Goal: Task Accomplishment & Management: Manage account settings

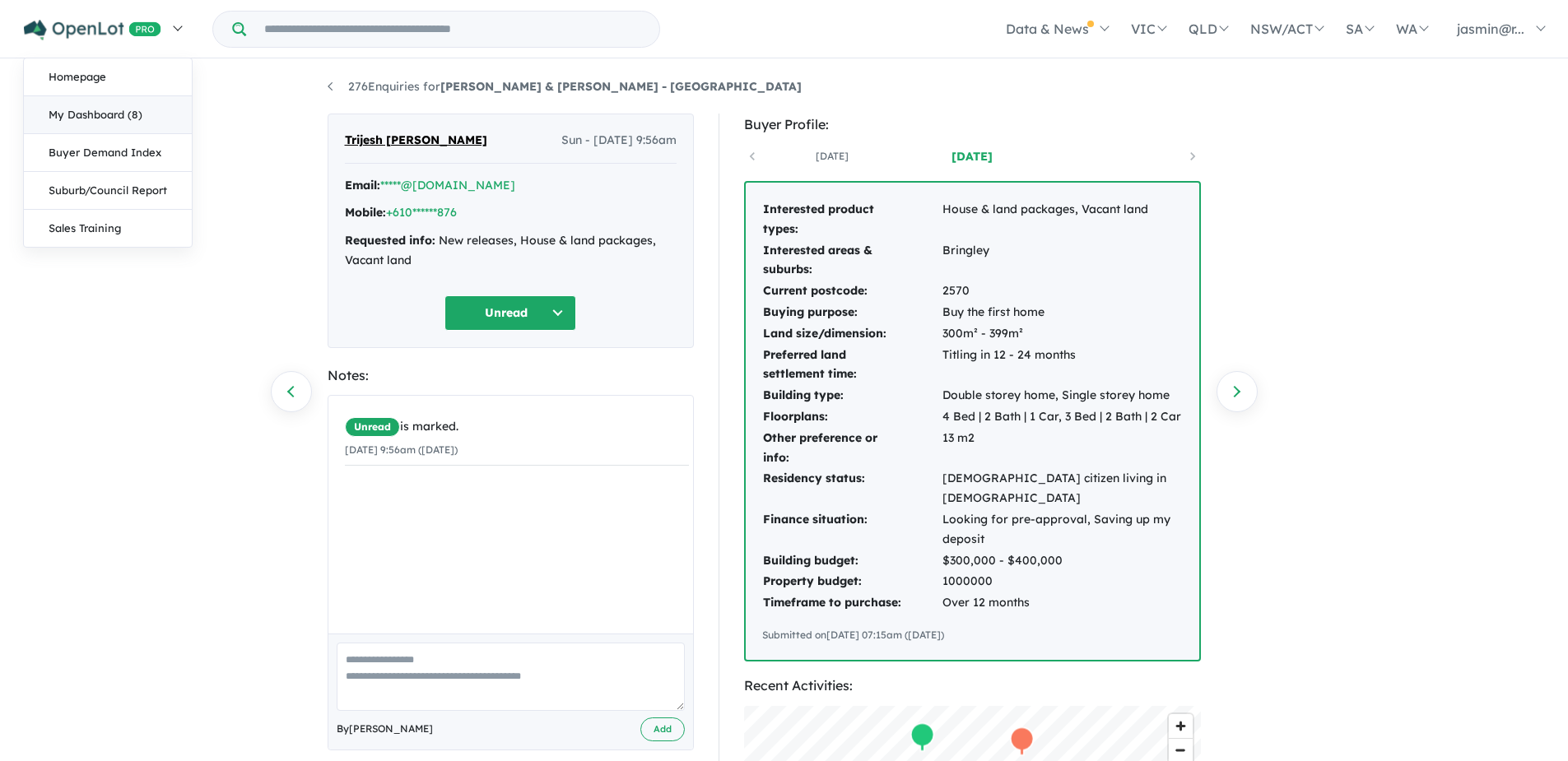
click at [76, 116] on link "My Dashboard (8)" at bounding box center [108, 115] width 168 height 38
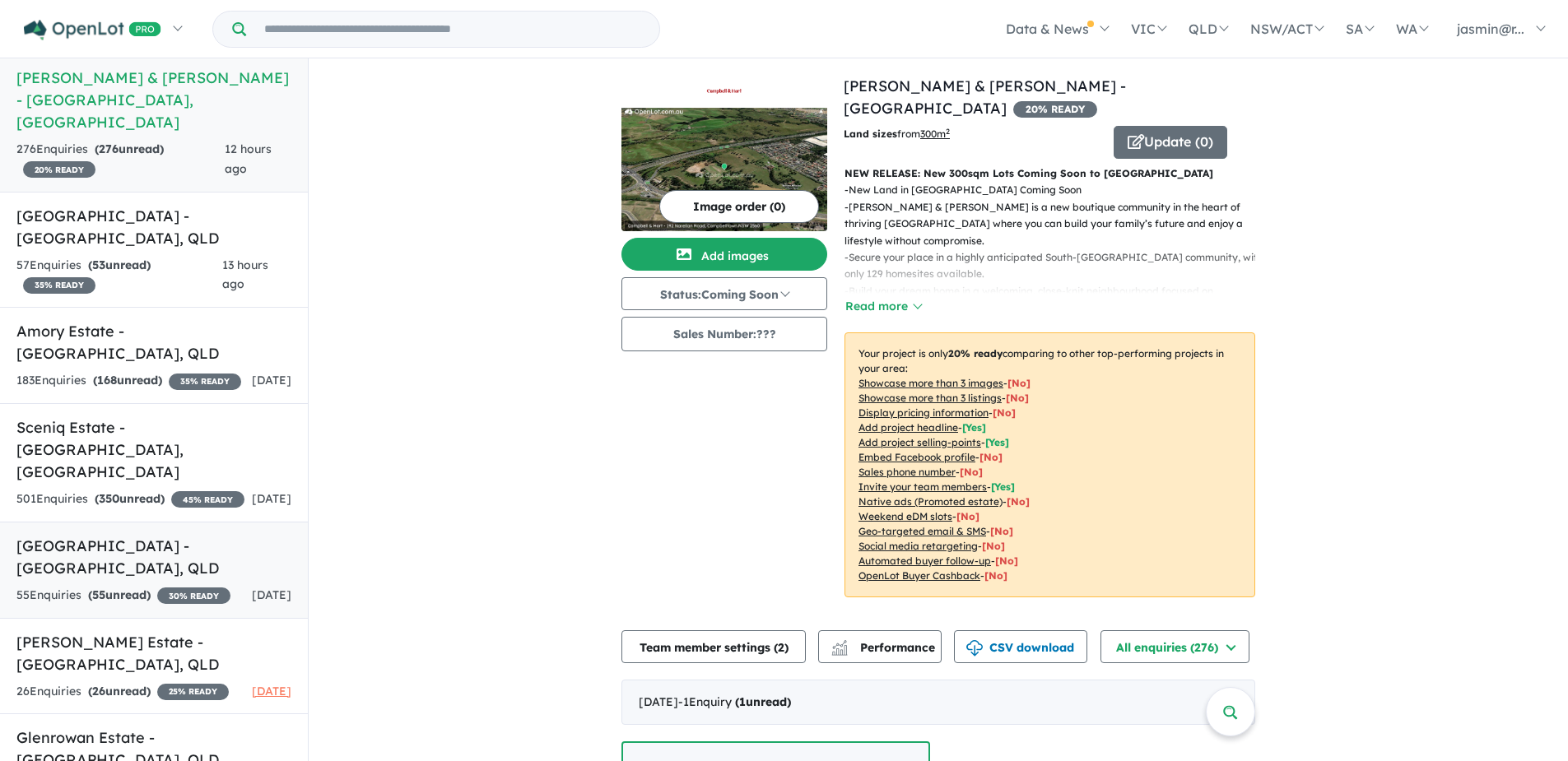
scroll to position [38, 0]
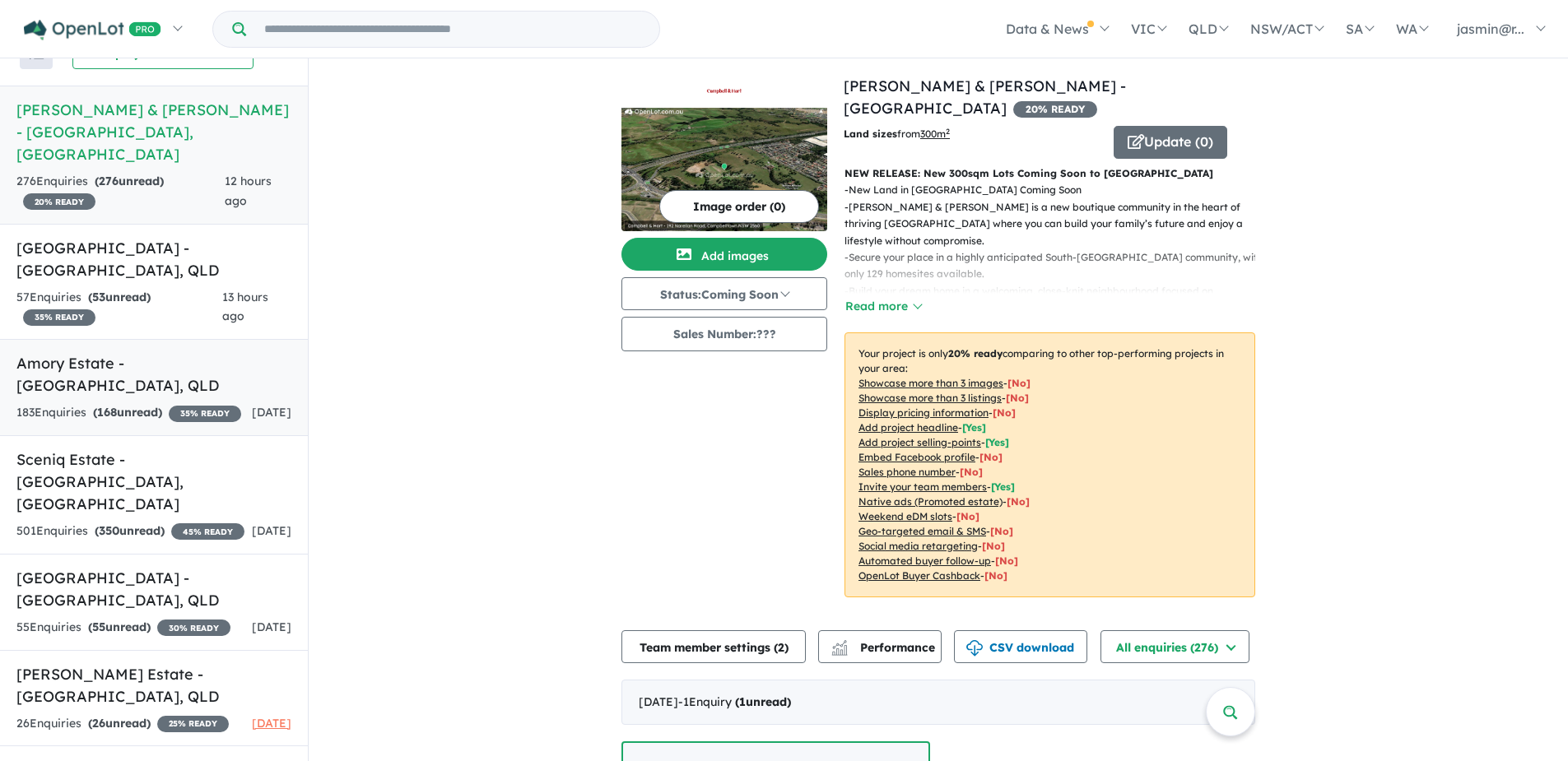
click at [117, 405] on span "168" at bounding box center [107, 412] width 20 height 15
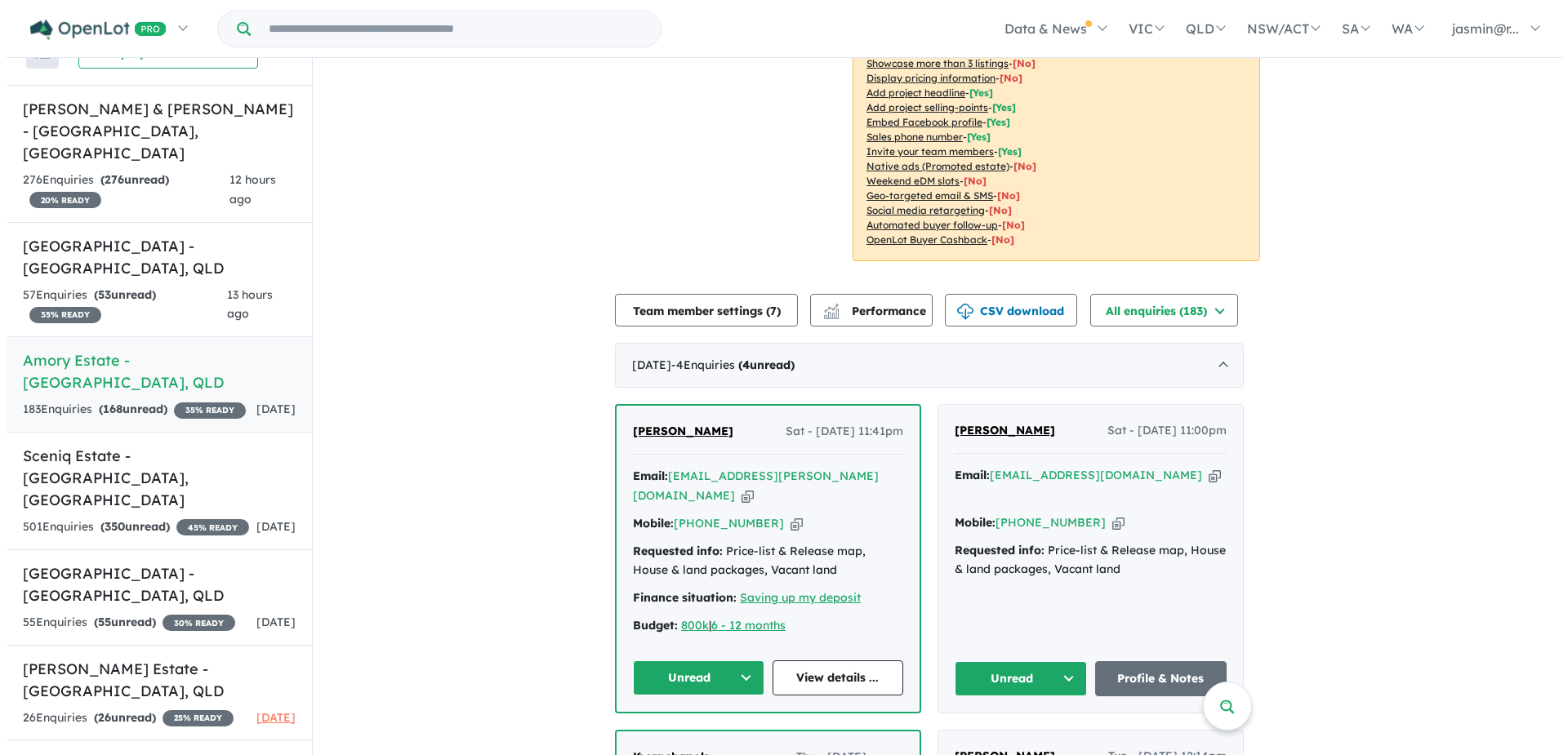
scroll to position [340, 0]
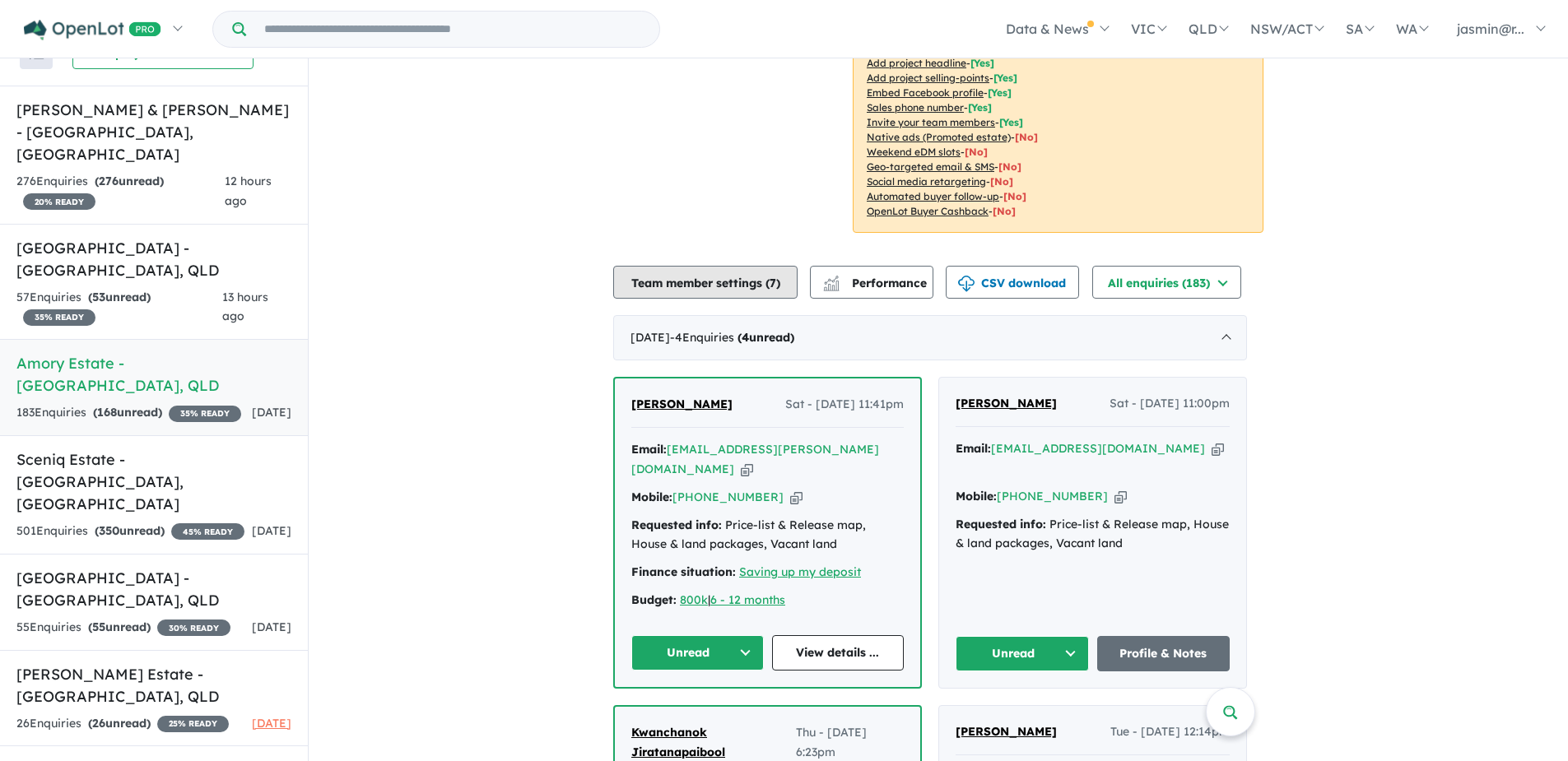
click at [744, 285] on button "Team member settings ( 7 )" at bounding box center [704, 282] width 184 height 33
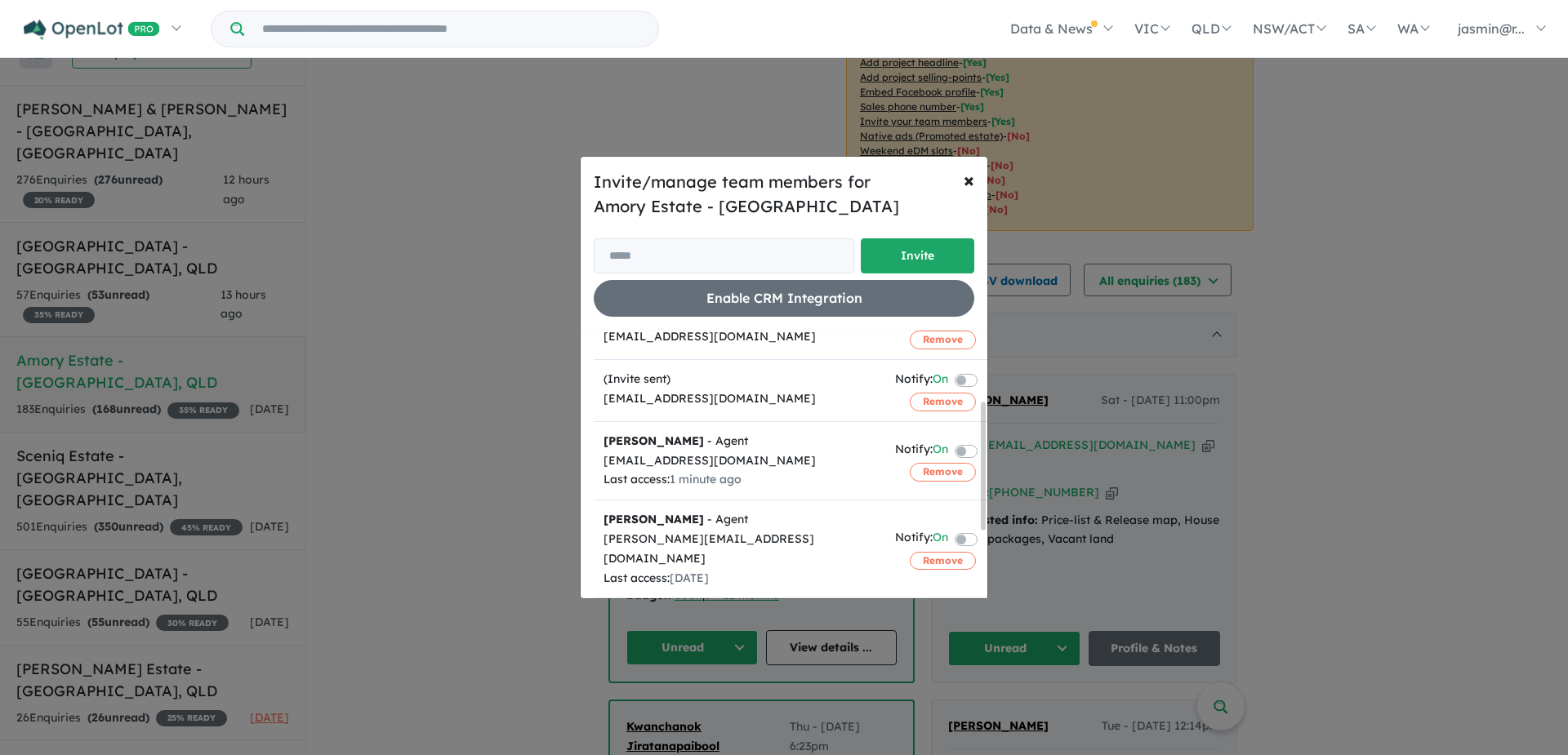
scroll to position [123, 0]
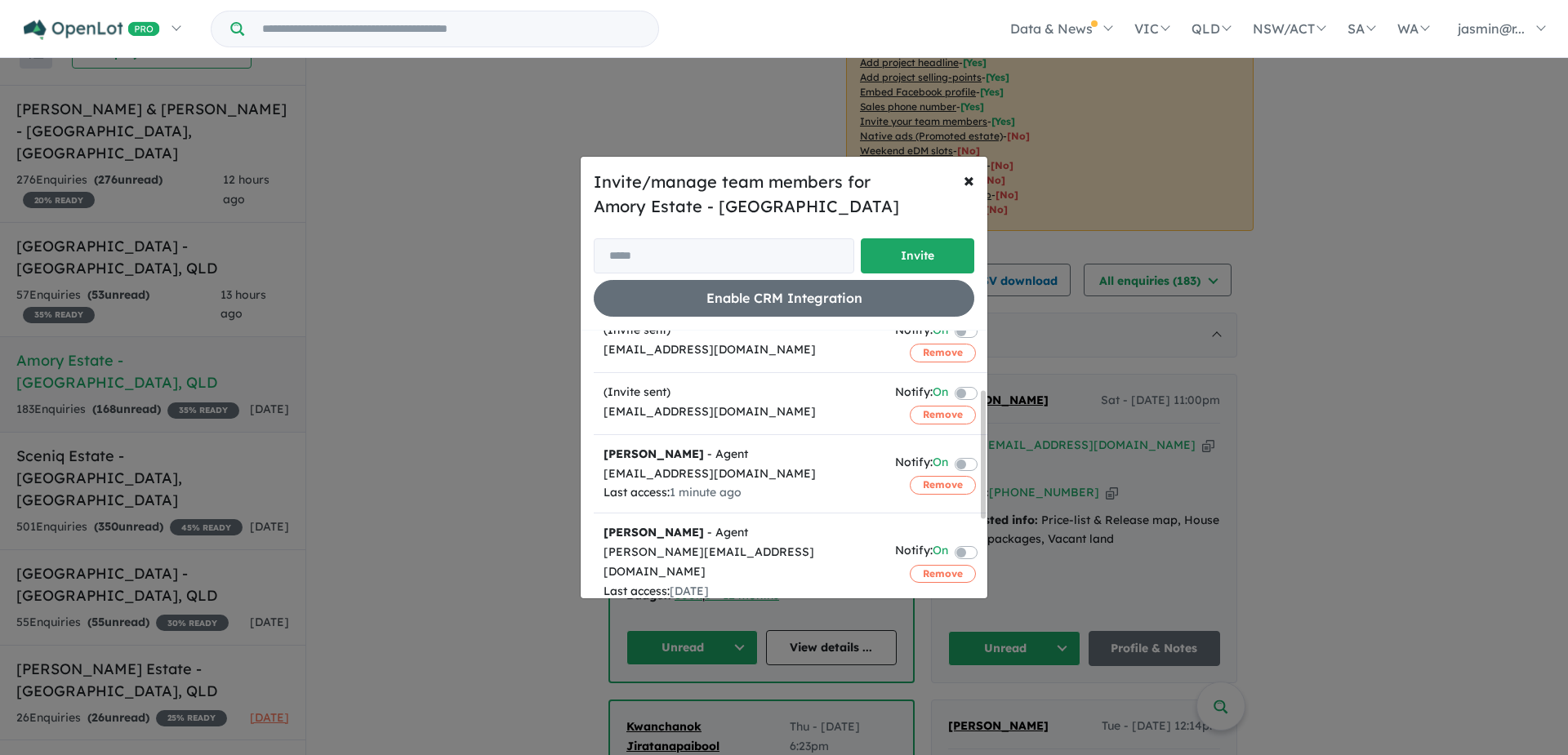
click at [984, 464] on label at bounding box center [986, 463] width 4 height 19
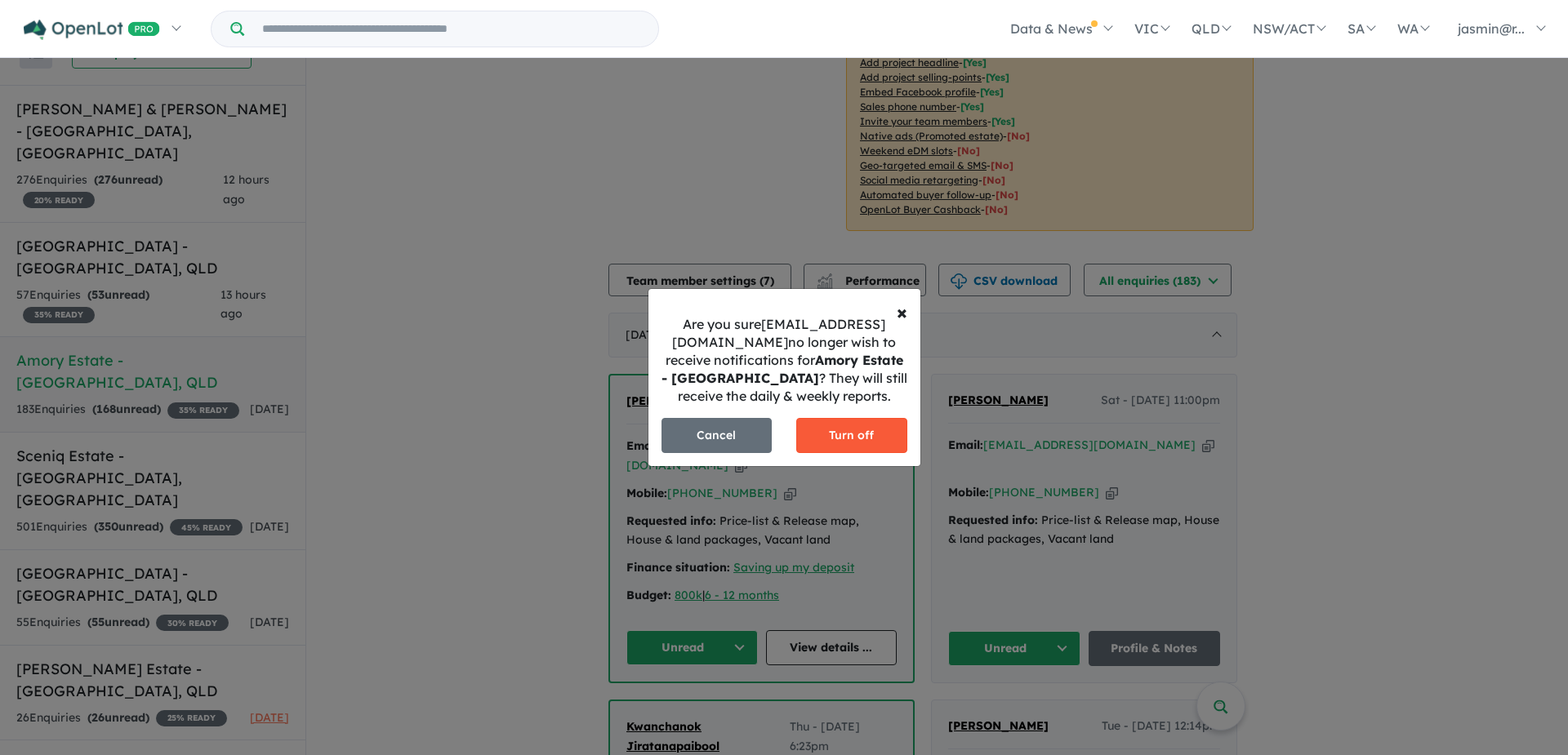
click at [852, 430] on button "Turn off" at bounding box center [852, 436] width 111 height 35
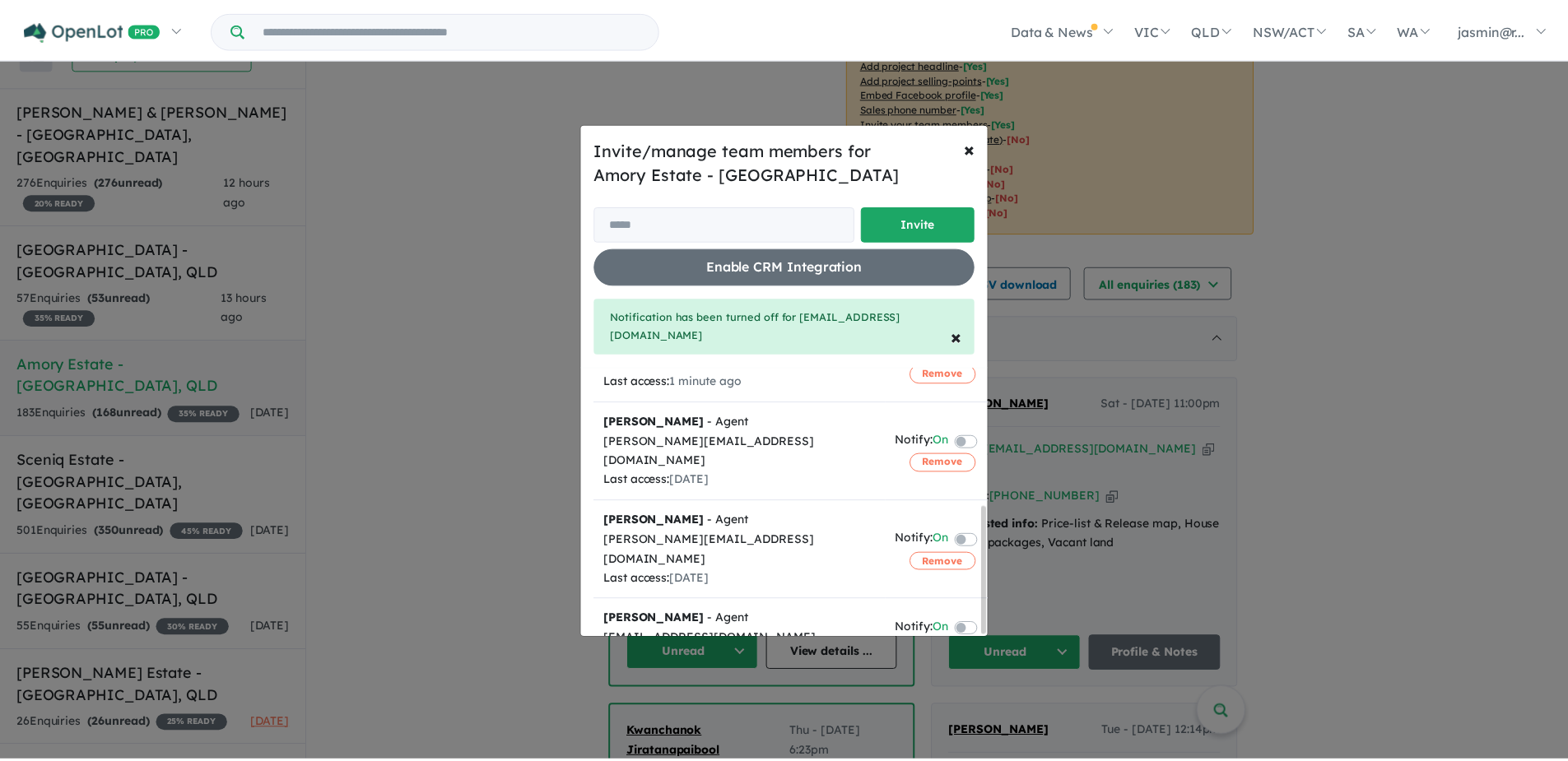
scroll to position [288, 0]
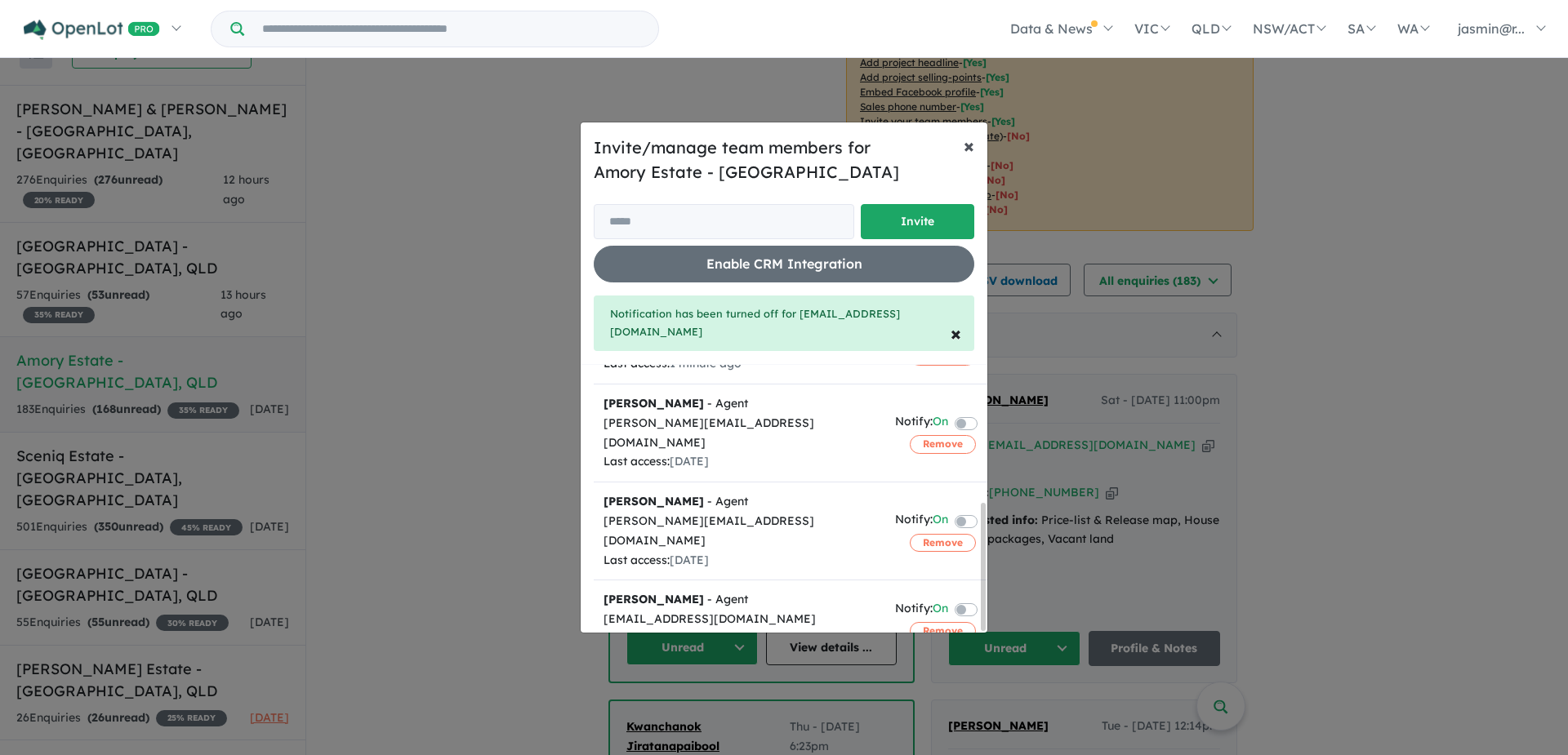
click at [966, 149] on span "×" at bounding box center [969, 146] width 11 height 25
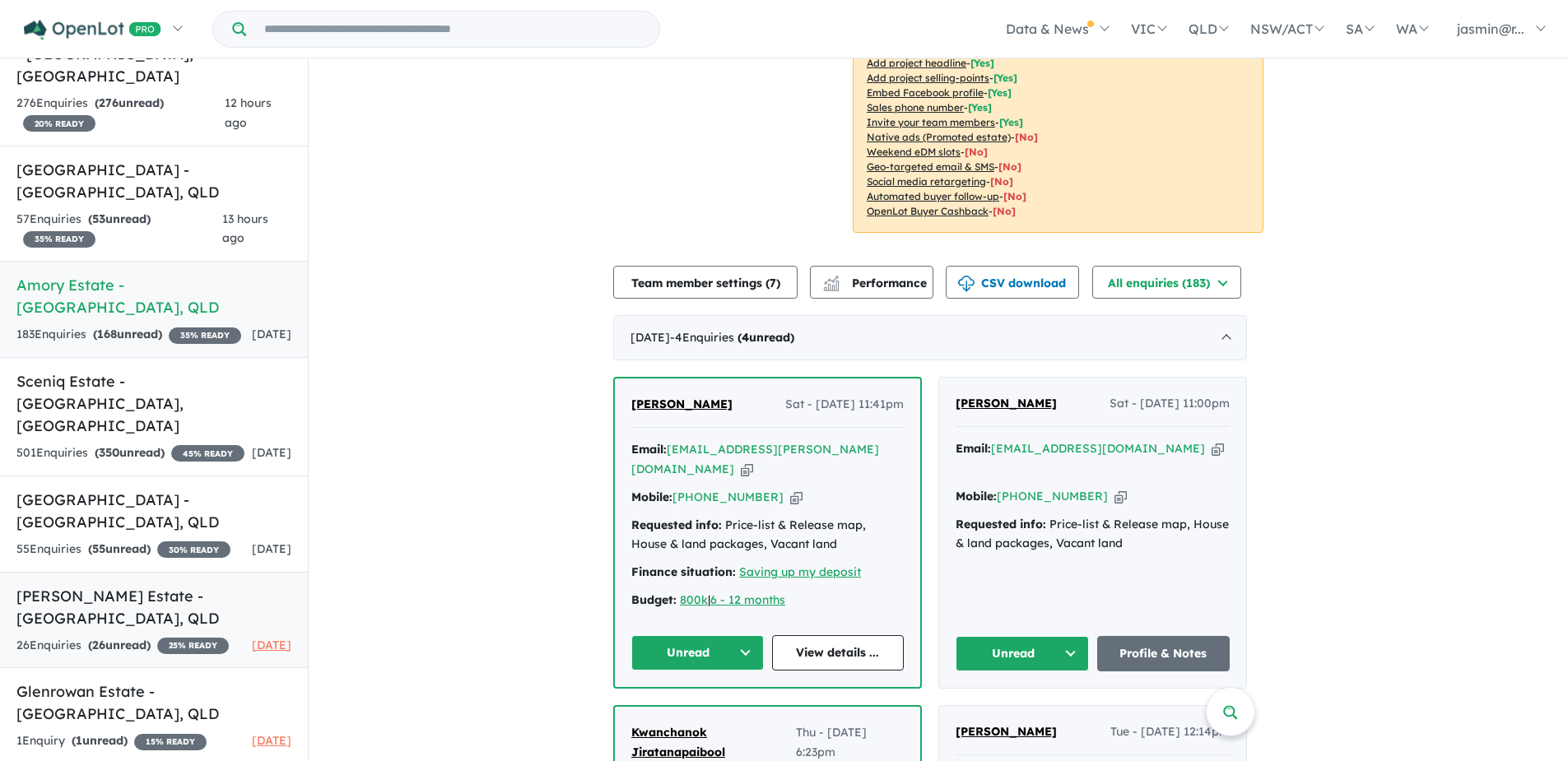
scroll to position [204, 0]
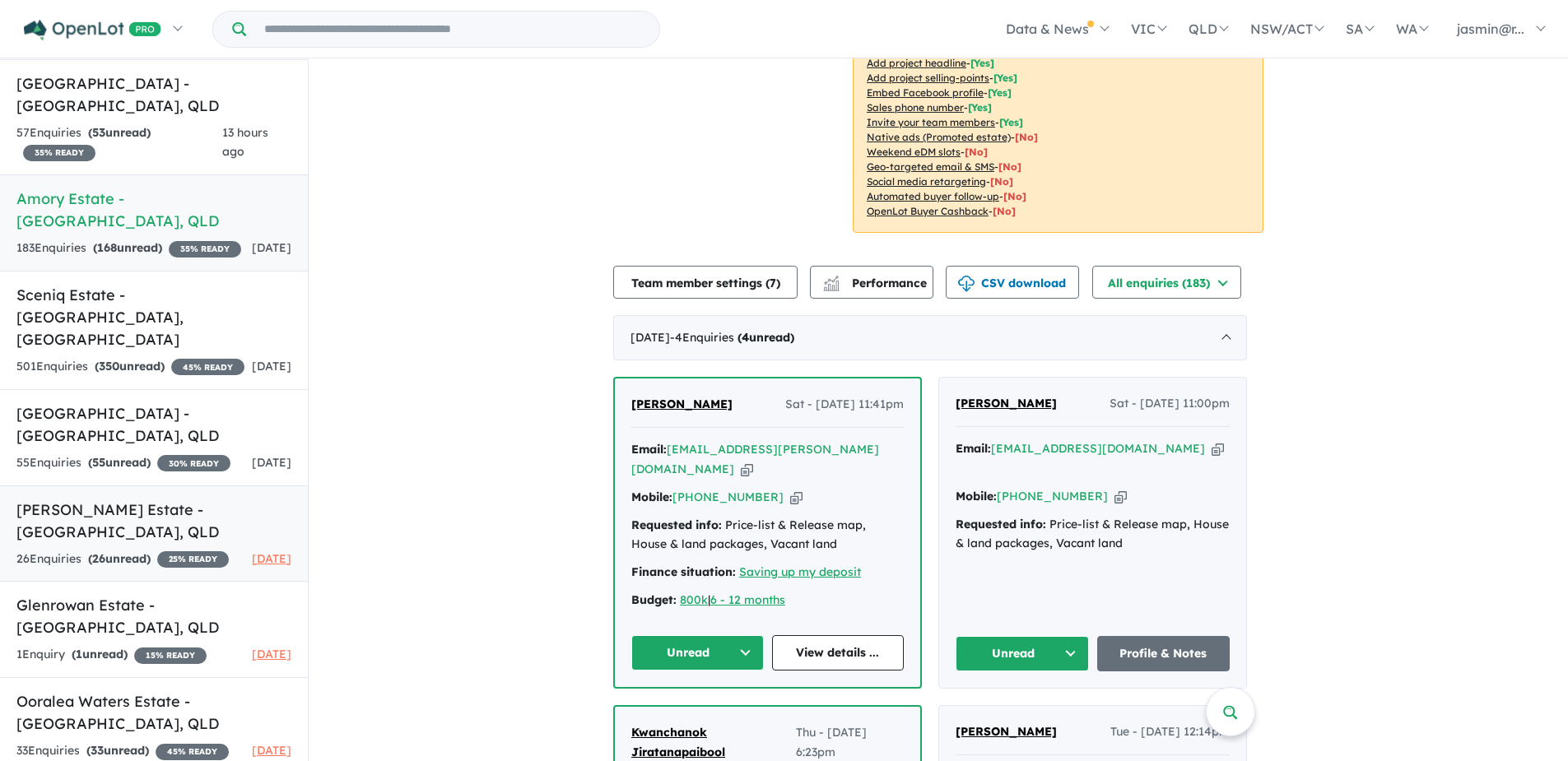
click at [141, 517] on link "Westbrook Estate - Lilywood , QLD 26 Enquir ies ( 26 unread) 25 % READY 8 days …" at bounding box center [154, 533] width 308 height 97
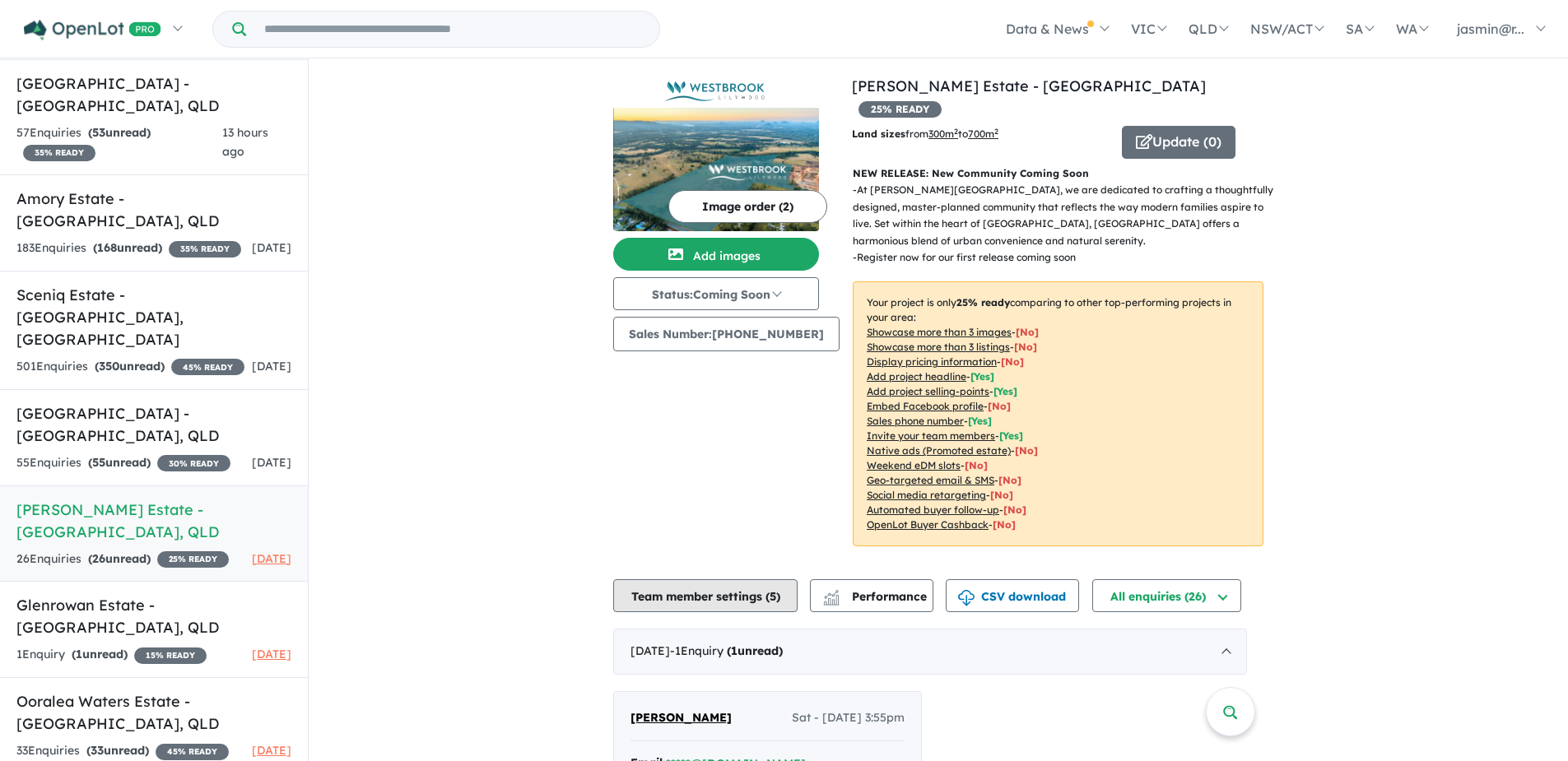
click at [744, 580] on button "Team member settings ( 5 )" at bounding box center [704, 595] width 184 height 33
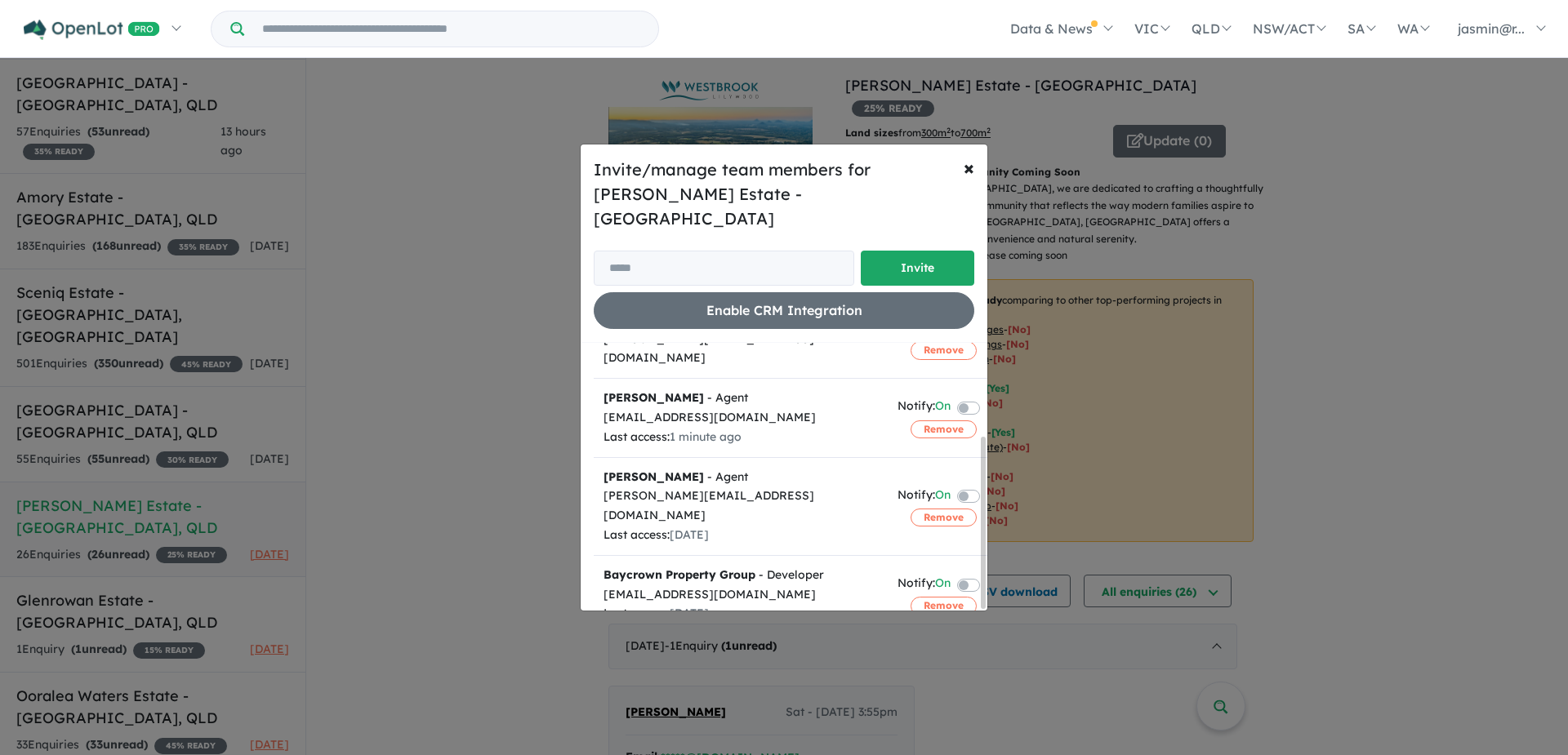
scroll to position [64, 0]
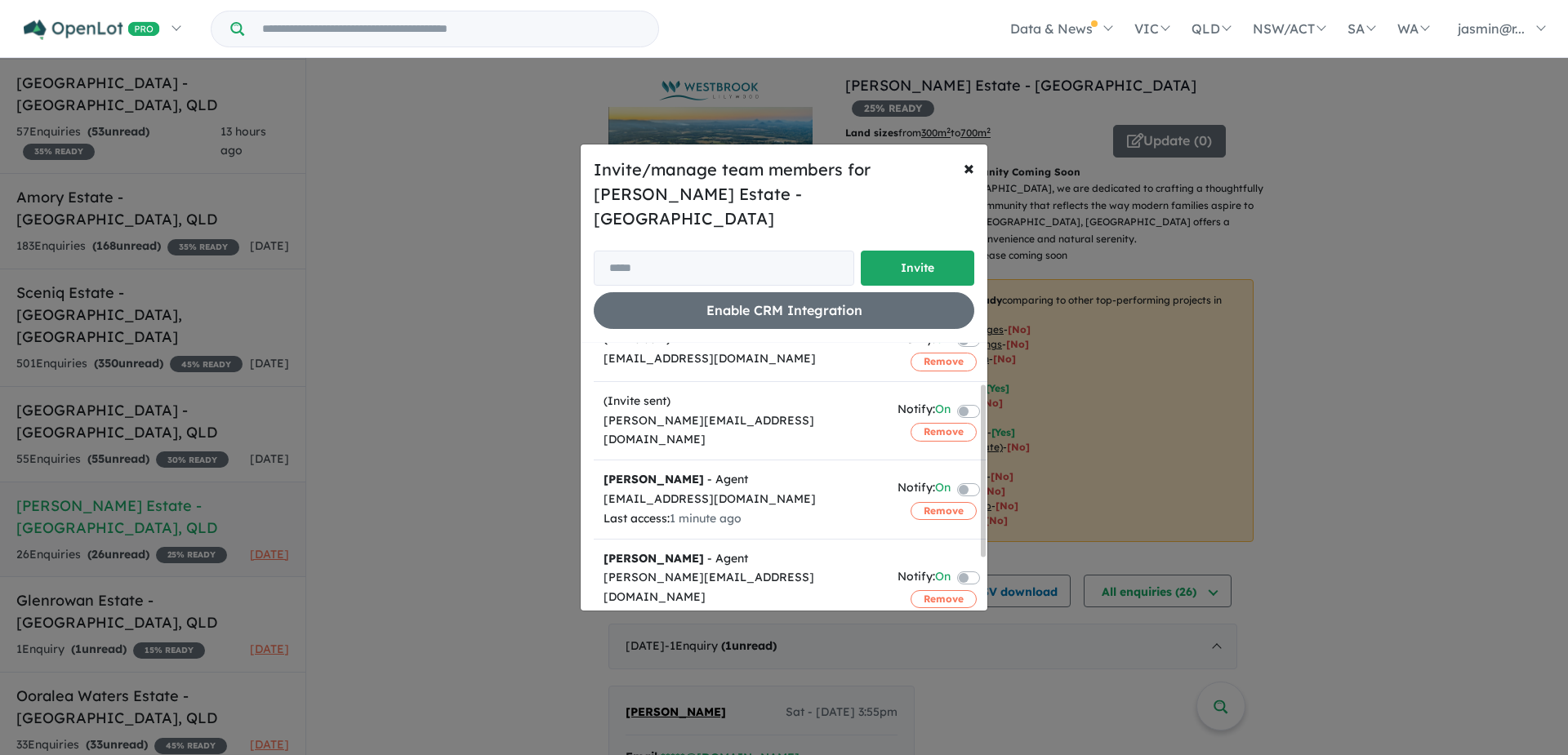
click at [987, 478] on label at bounding box center [988, 488] width 4 height 19
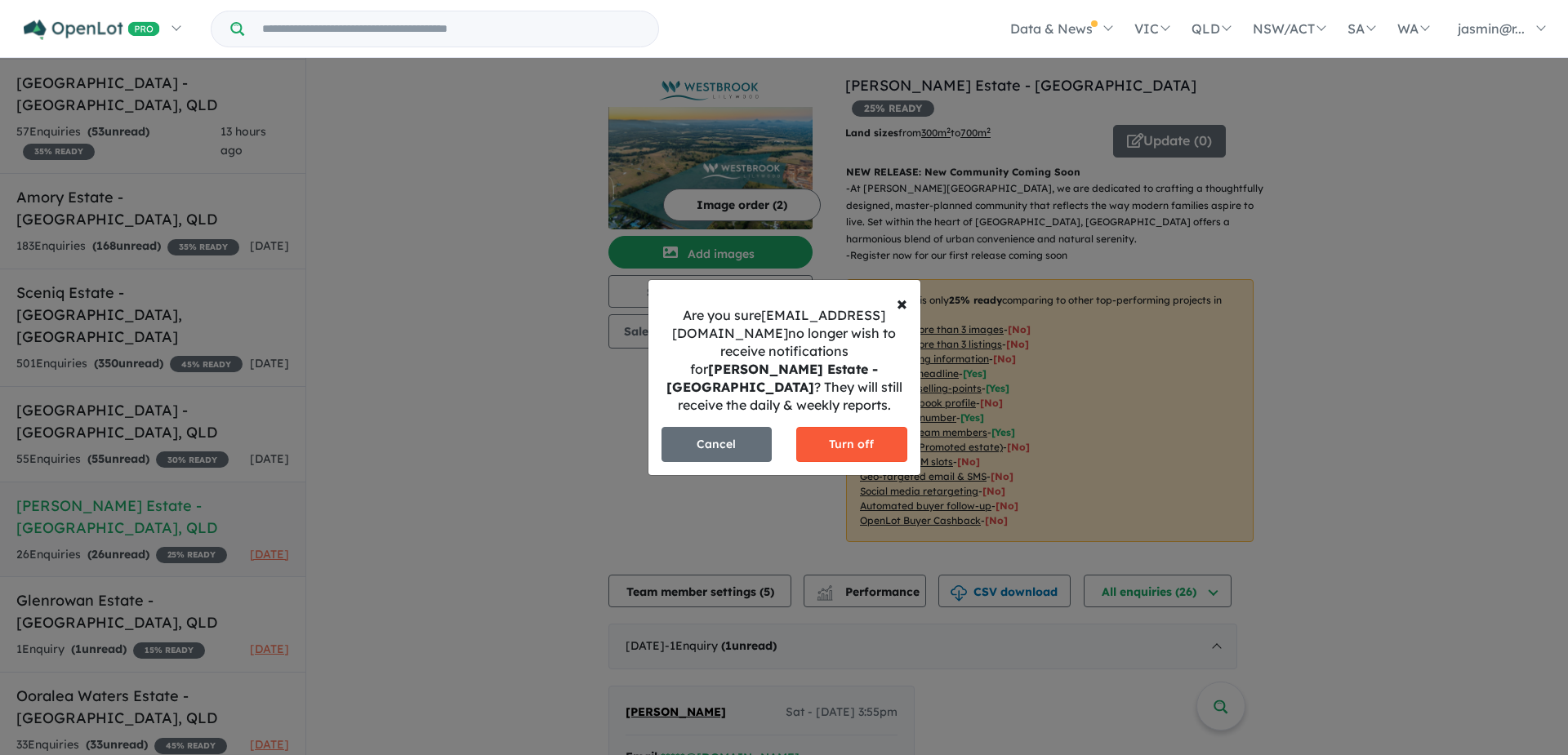
click at [850, 443] on button "Turn off" at bounding box center [852, 445] width 111 height 35
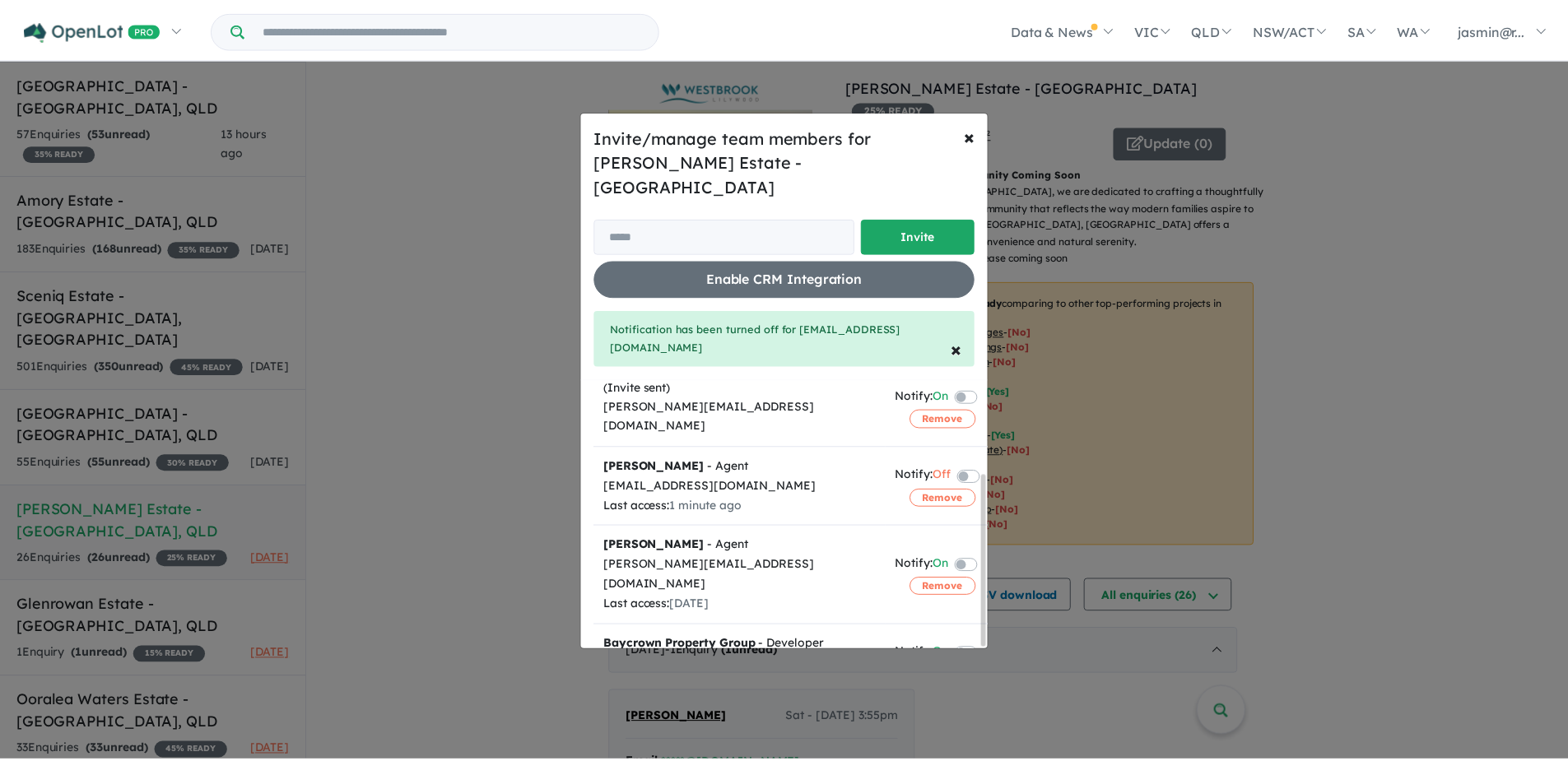
scroll to position [147, 0]
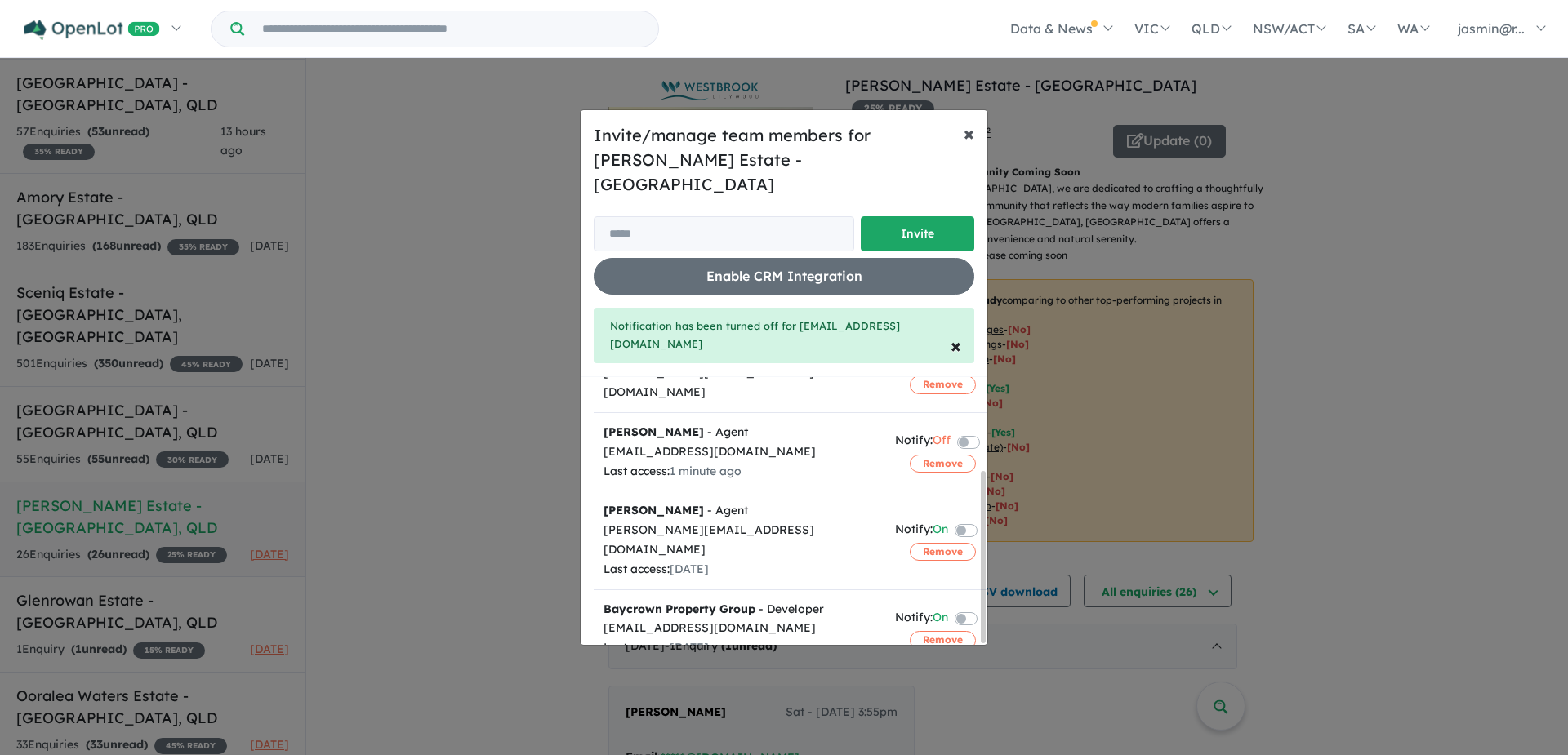
click at [973, 146] on span "×" at bounding box center [969, 133] width 11 height 25
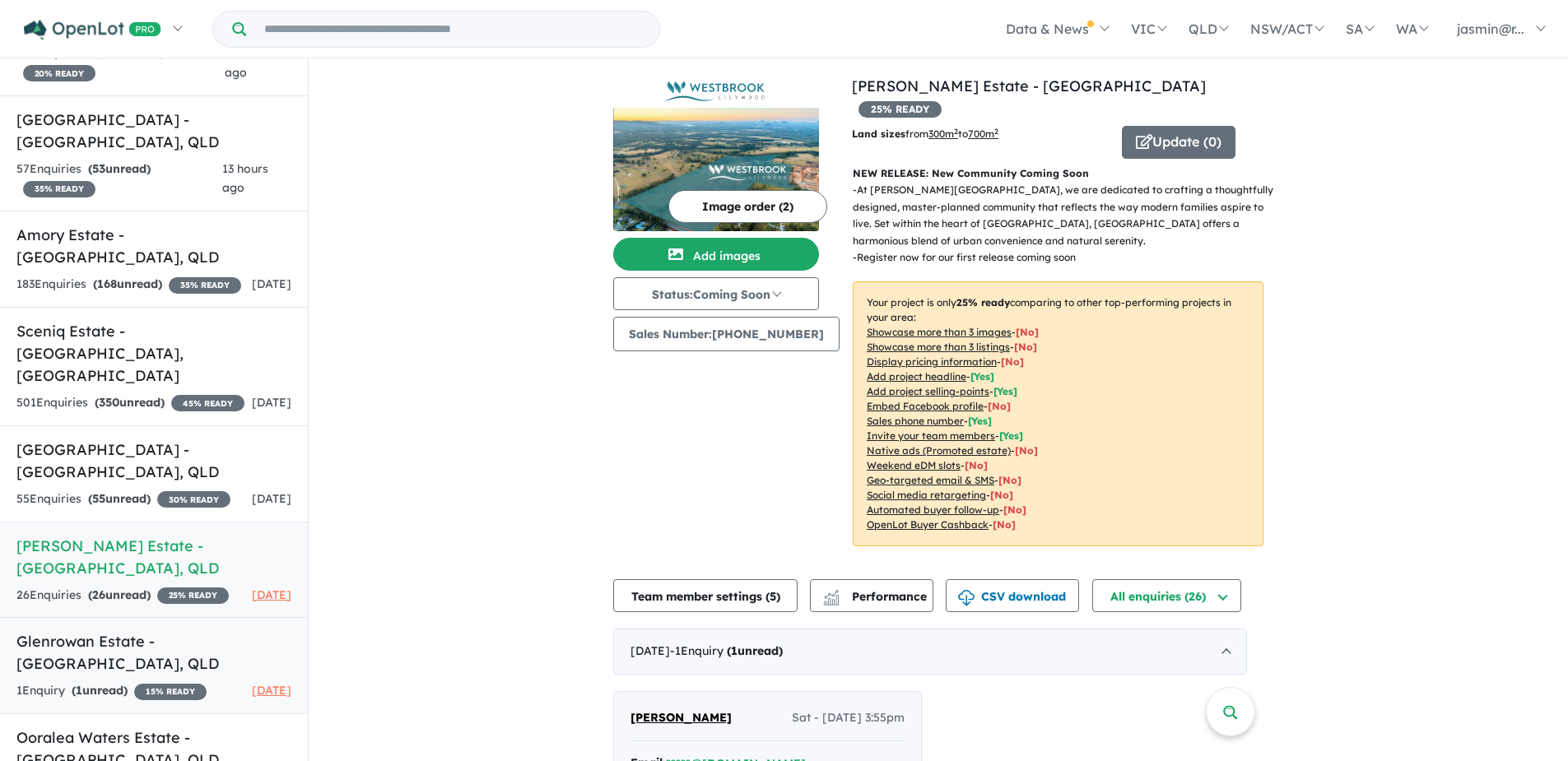
scroll to position [204, 0]
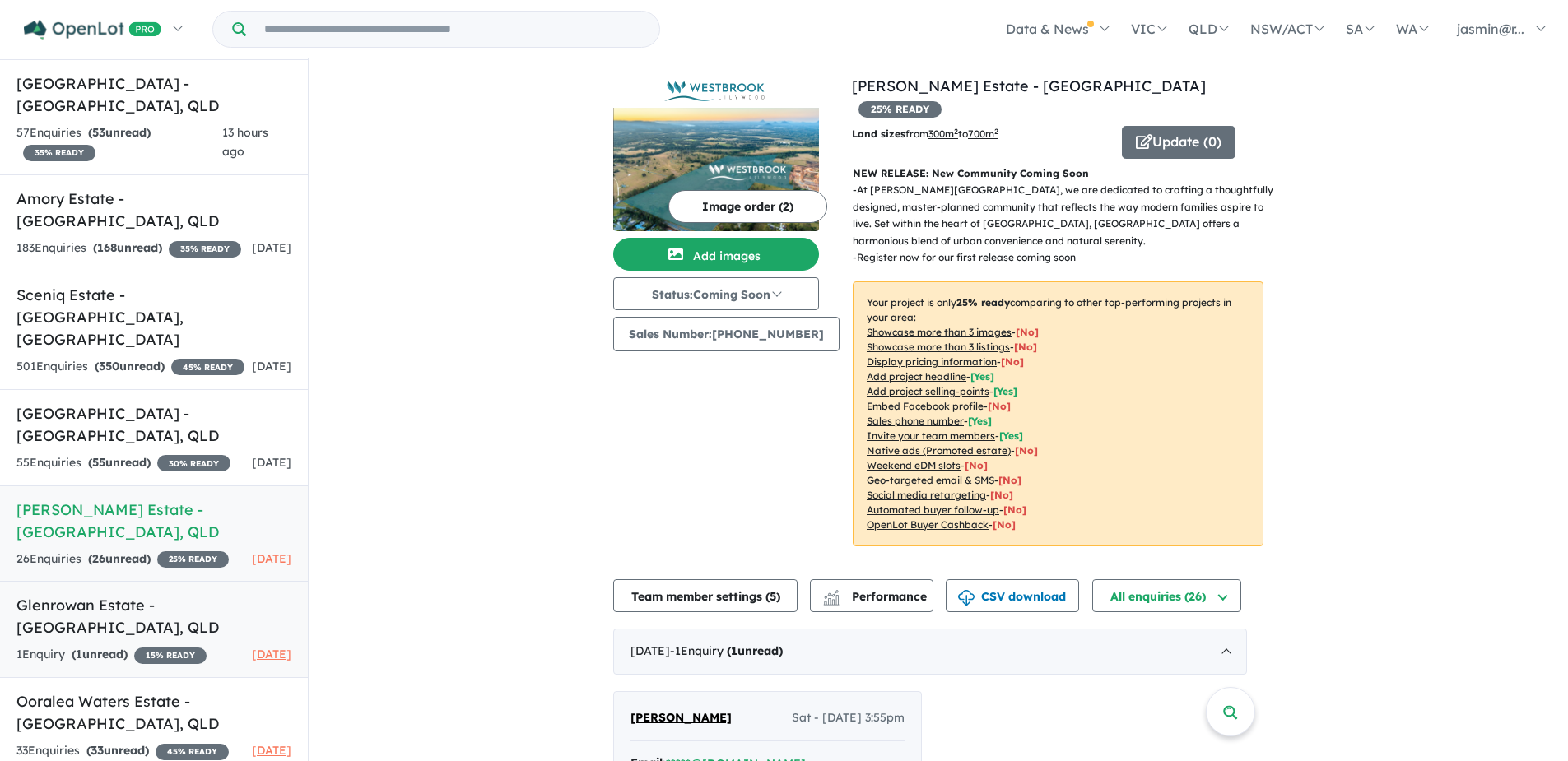
click at [101, 604] on h5 "Glenrowan Estate - Walkerston , QLD" at bounding box center [154, 616] width 275 height 44
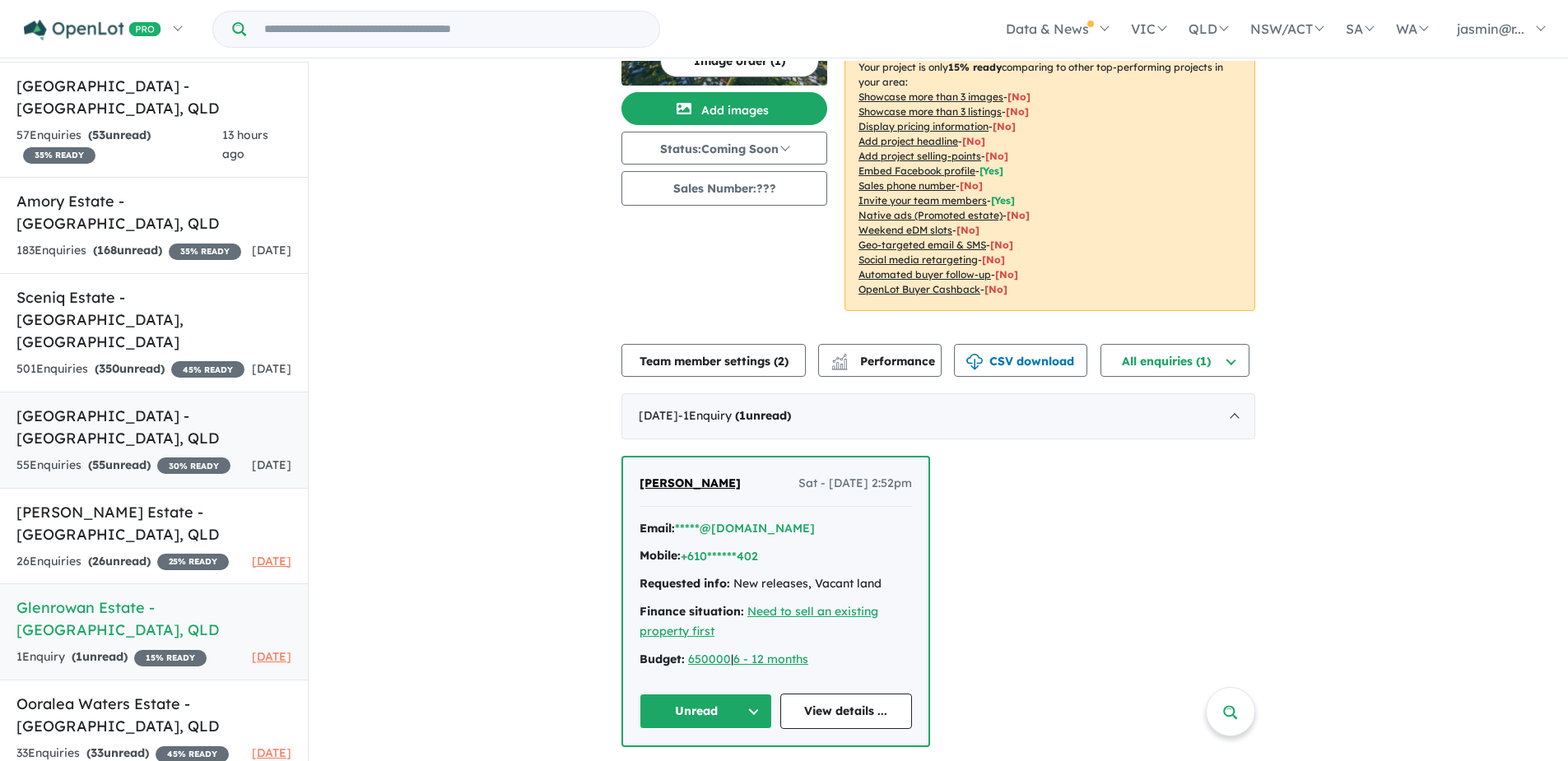
click at [161, 405] on h5 "Pandanus Springs Estate - Caboolture , QLD" at bounding box center [154, 427] width 275 height 44
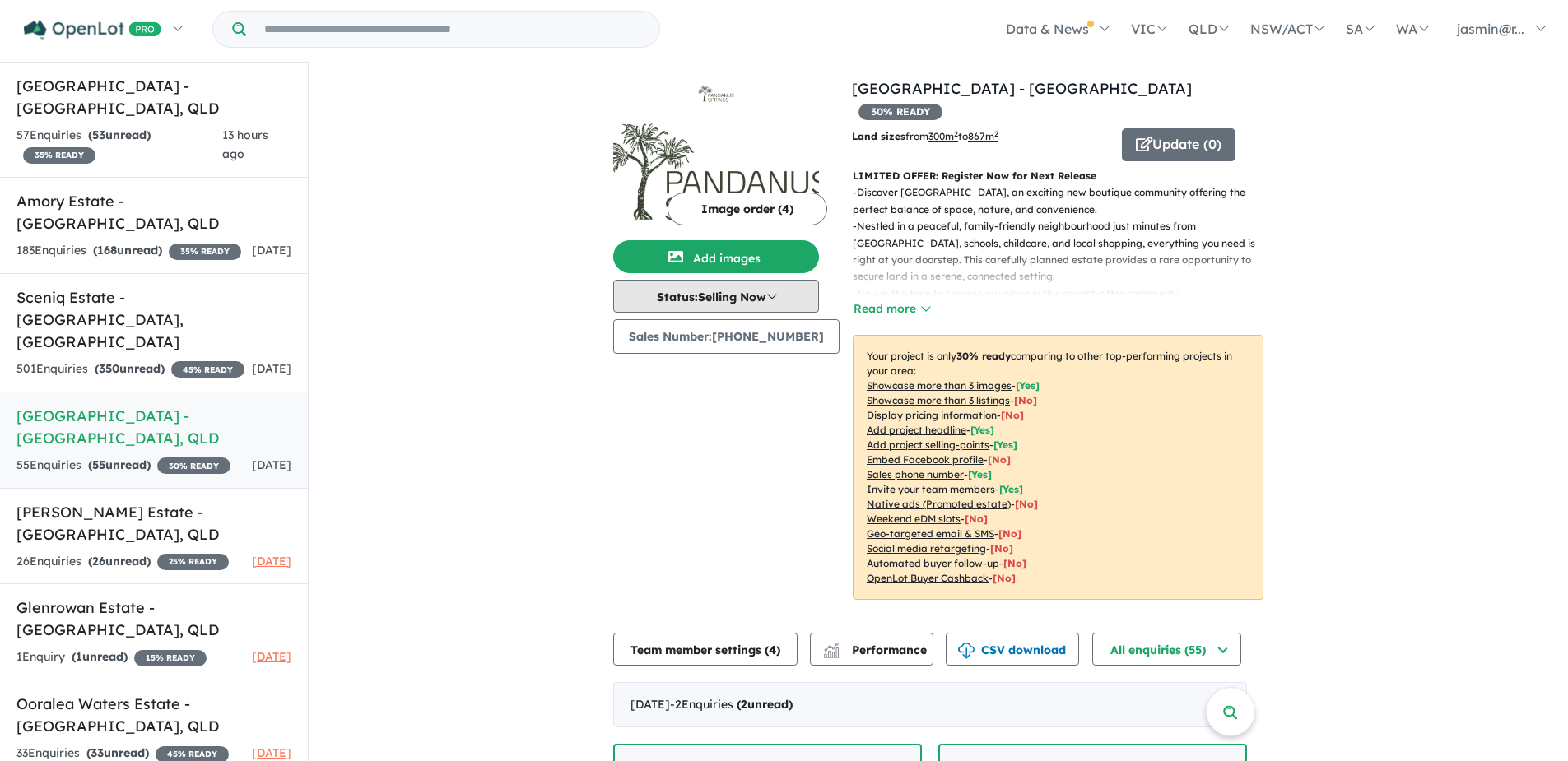
click at [795, 294] on button "Status: Selling Now" at bounding box center [715, 296] width 205 height 33
click at [696, 366] on button "Coming Soon" at bounding box center [674, 372] width 122 height 38
click at [1141, 128] on button "Update ( 0 )" at bounding box center [1178, 144] width 114 height 33
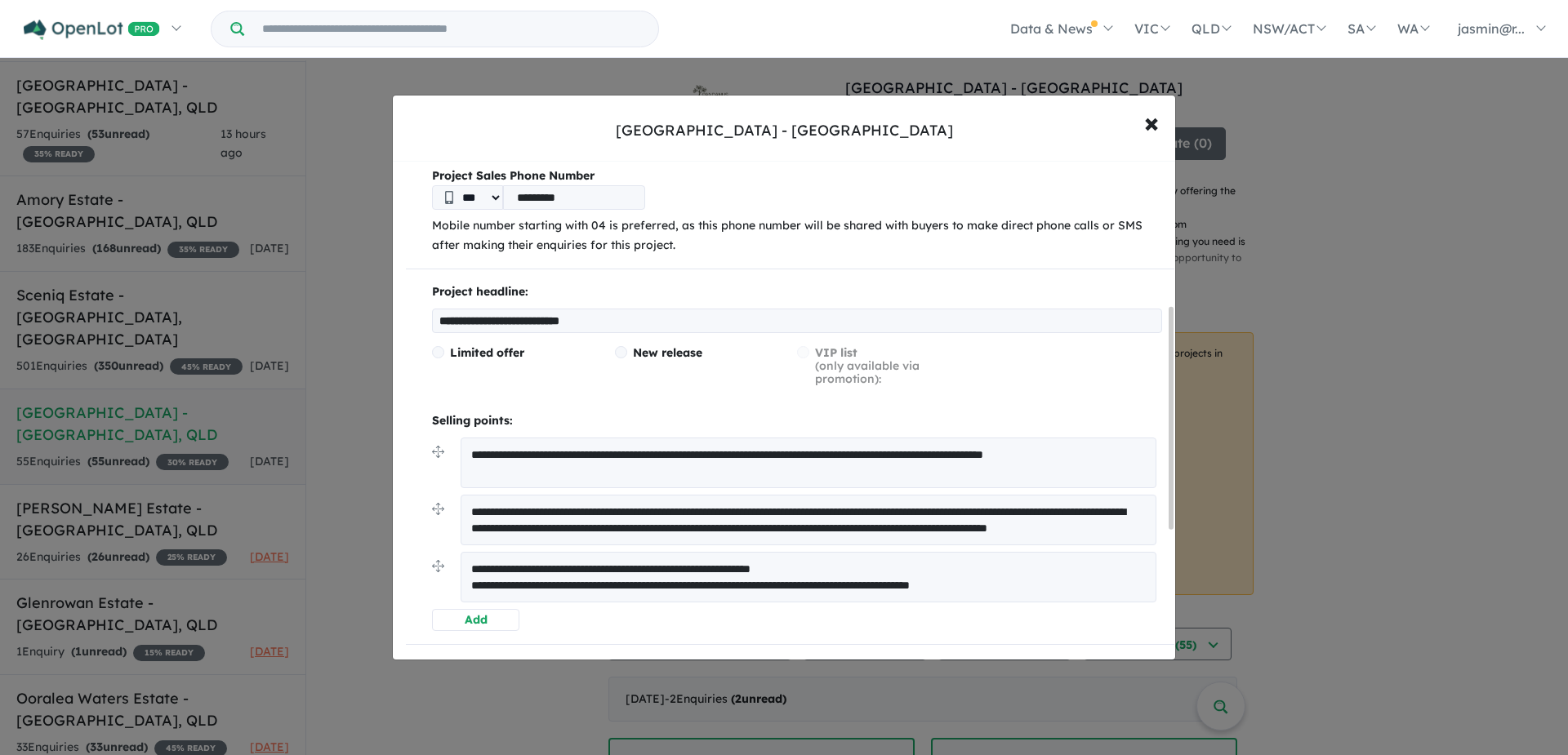
scroll to position [130, 0]
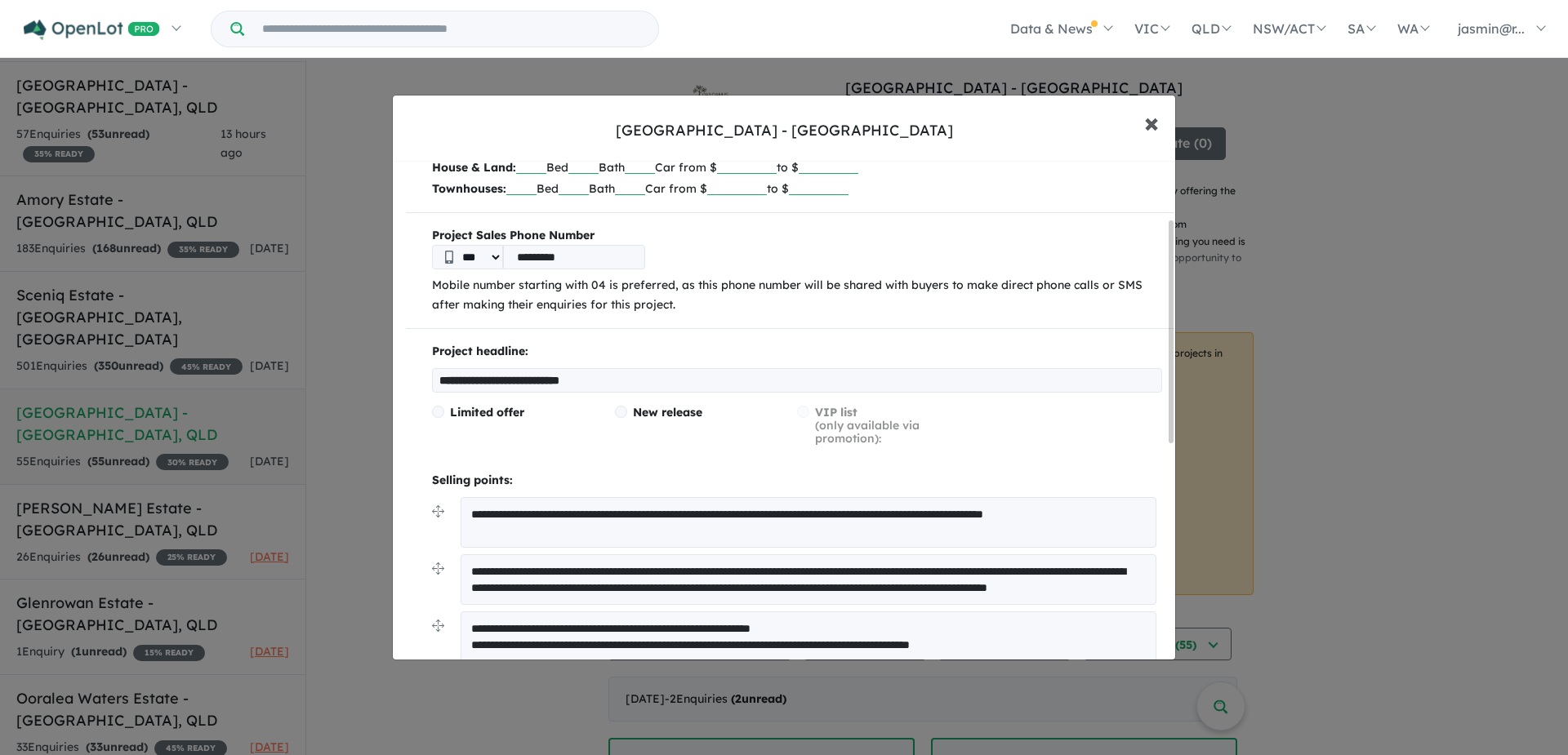
click at [1153, 124] on span "×" at bounding box center [1151, 122] width 15 height 35
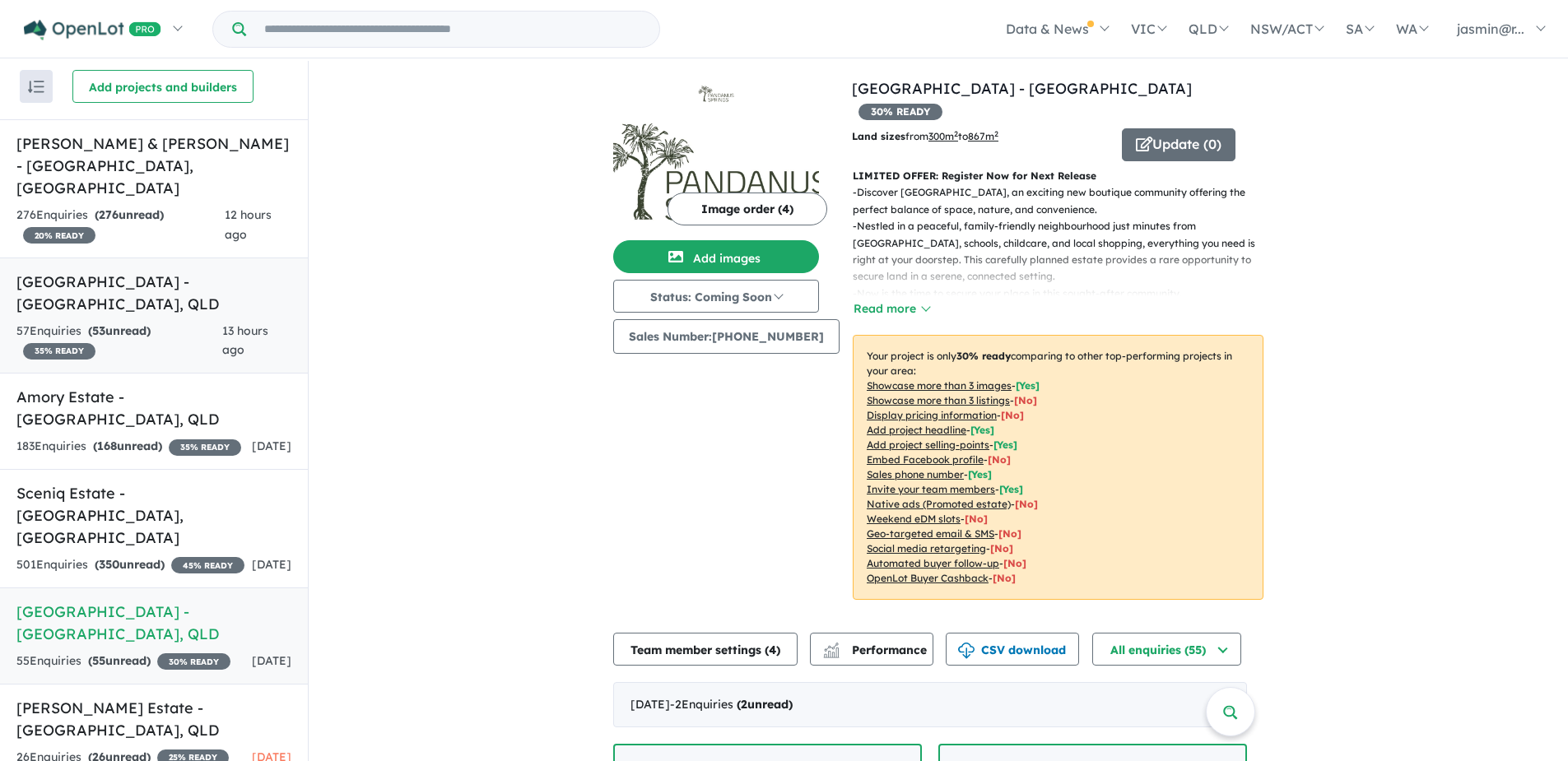
scroll to position [0, 0]
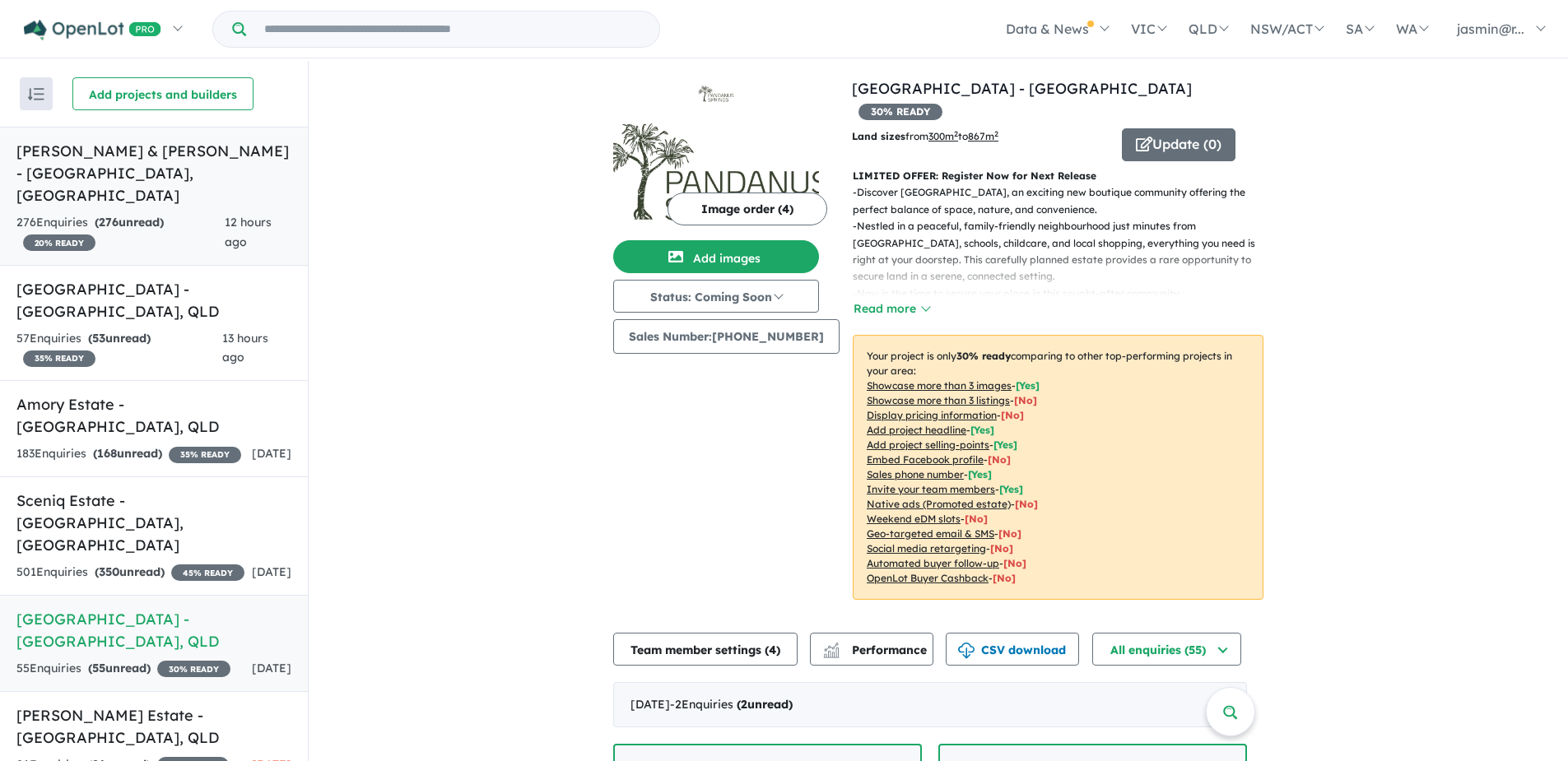
click at [121, 187] on link "Campbell & Hart - Campbelltown , NSW 276 Enquir ies ( 276 unread) 20 % READY 12…" at bounding box center [154, 196] width 308 height 139
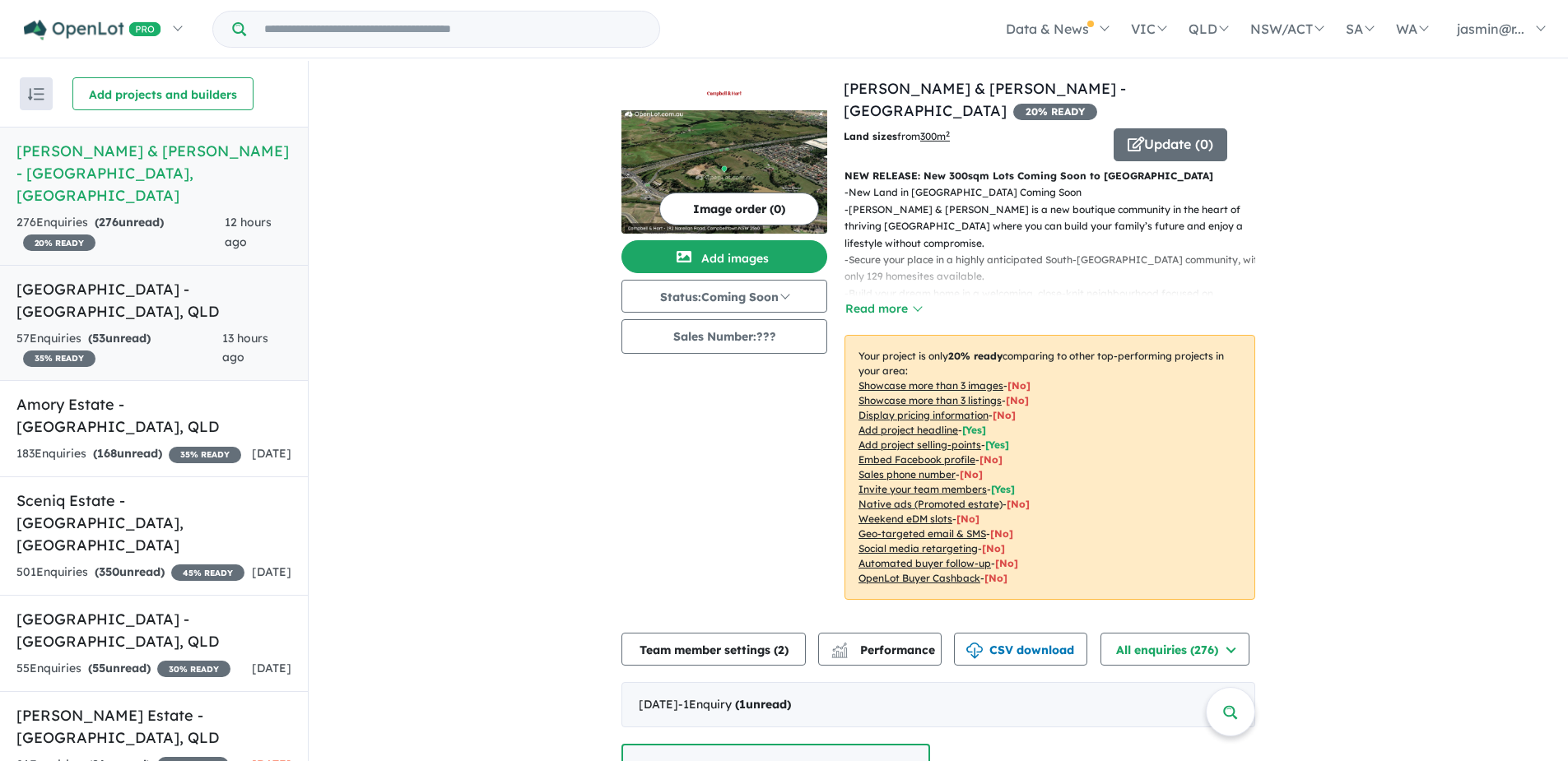
click at [138, 289] on h5 "Coral Cove Ocean Estate - Coral Cove , QLD" at bounding box center [154, 300] width 275 height 44
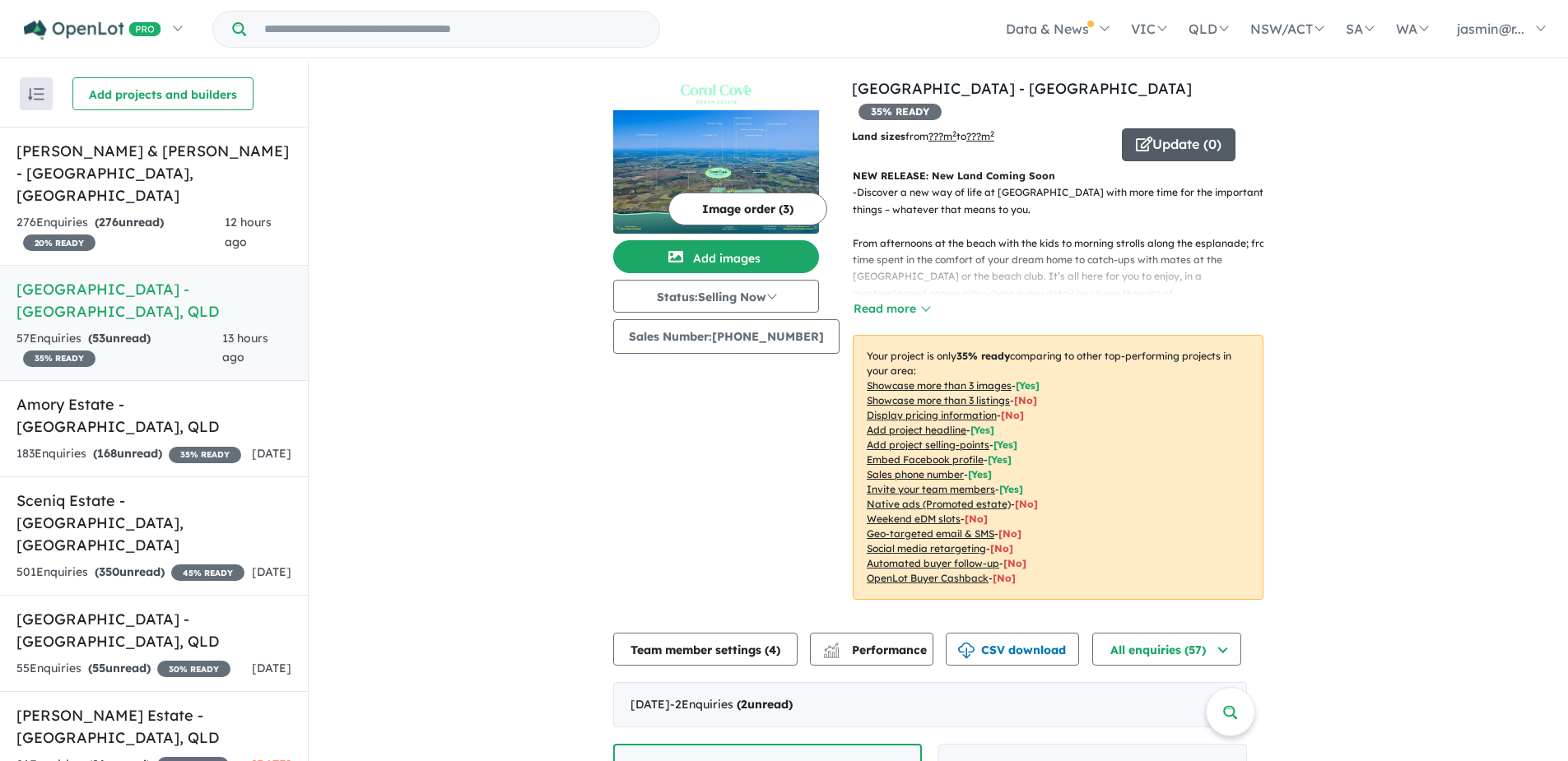
click at [1145, 128] on button "Update ( 0 )" at bounding box center [1178, 144] width 114 height 33
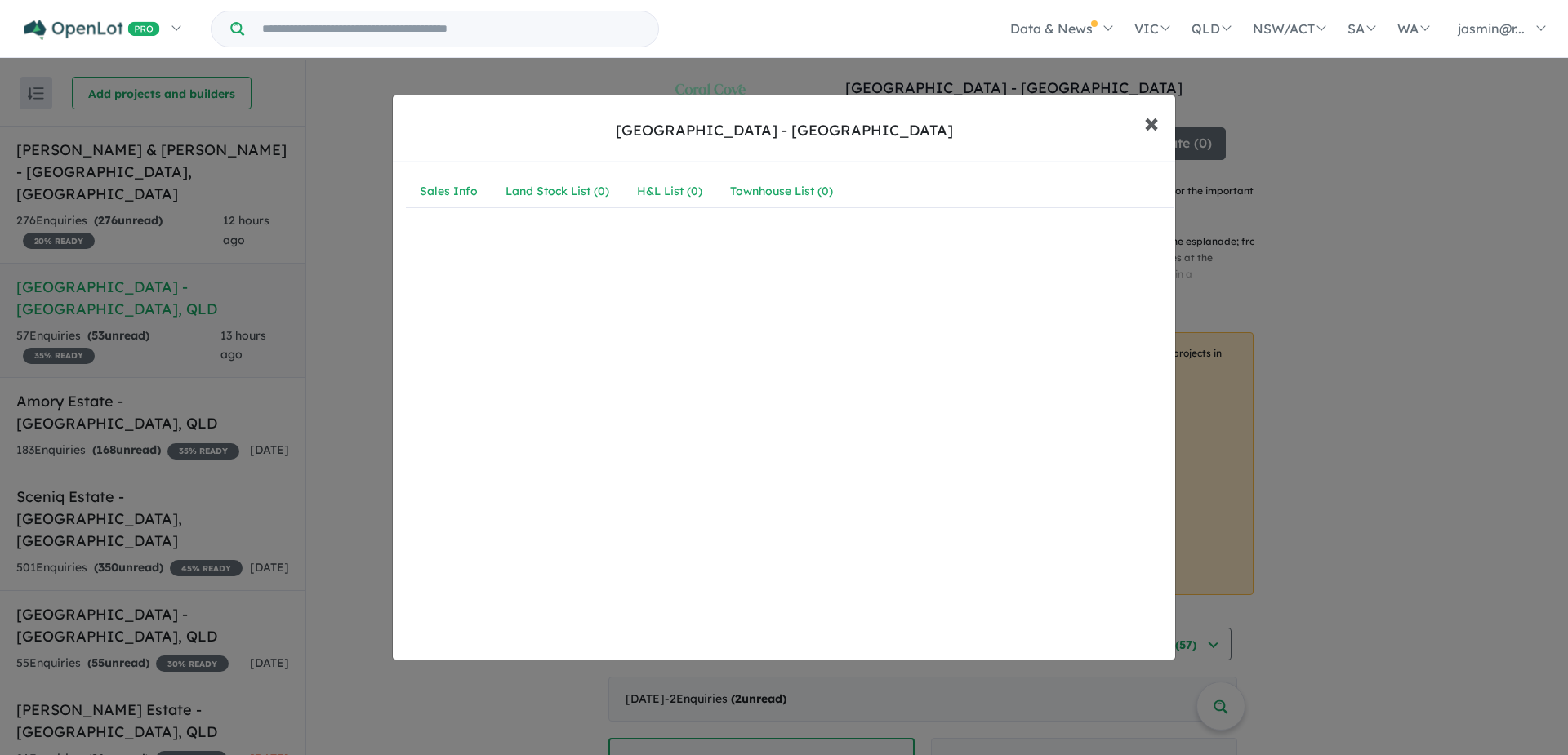
click at [1152, 123] on span "×" at bounding box center [1151, 122] width 15 height 35
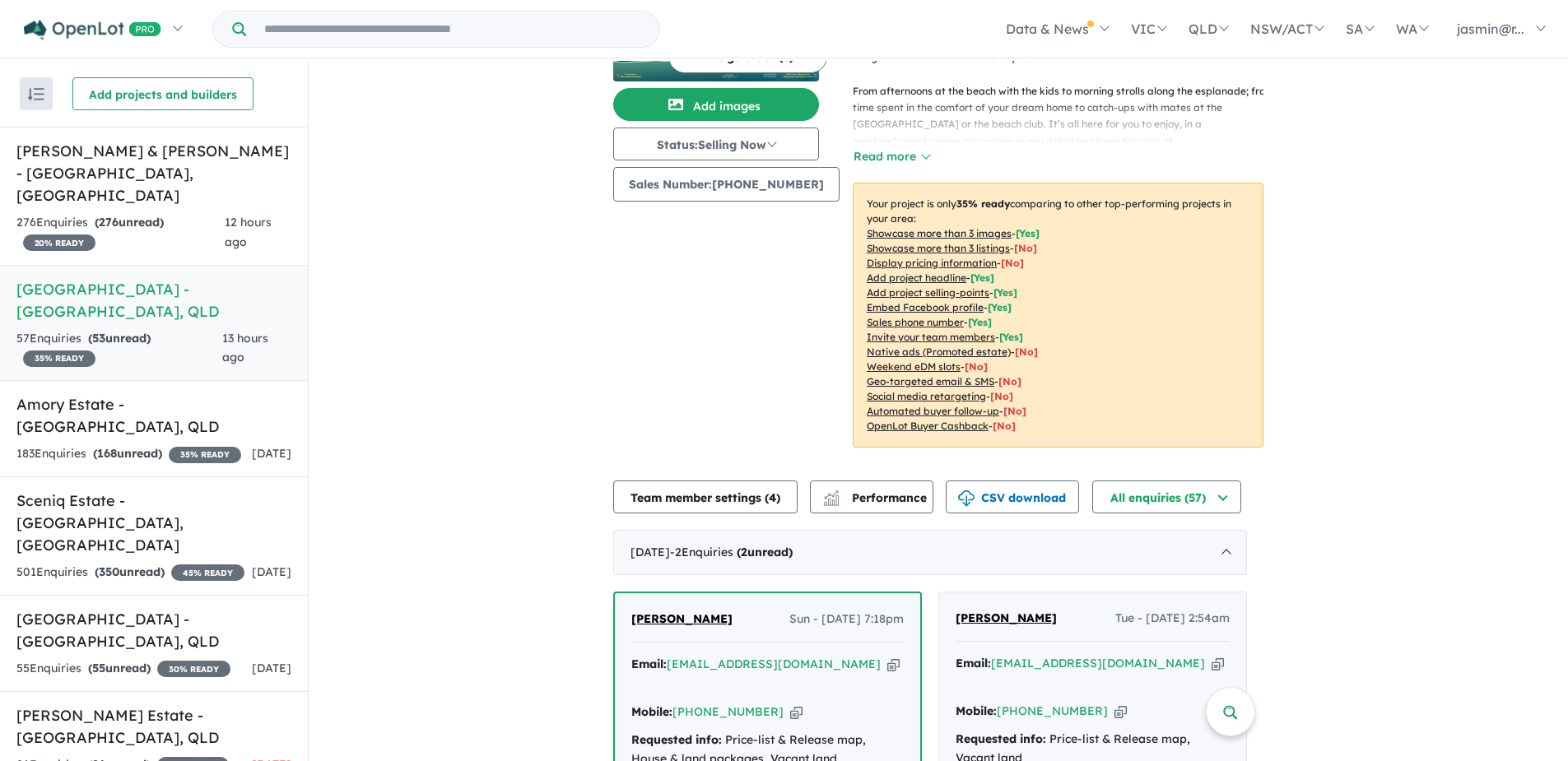
scroll to position [164, 0]
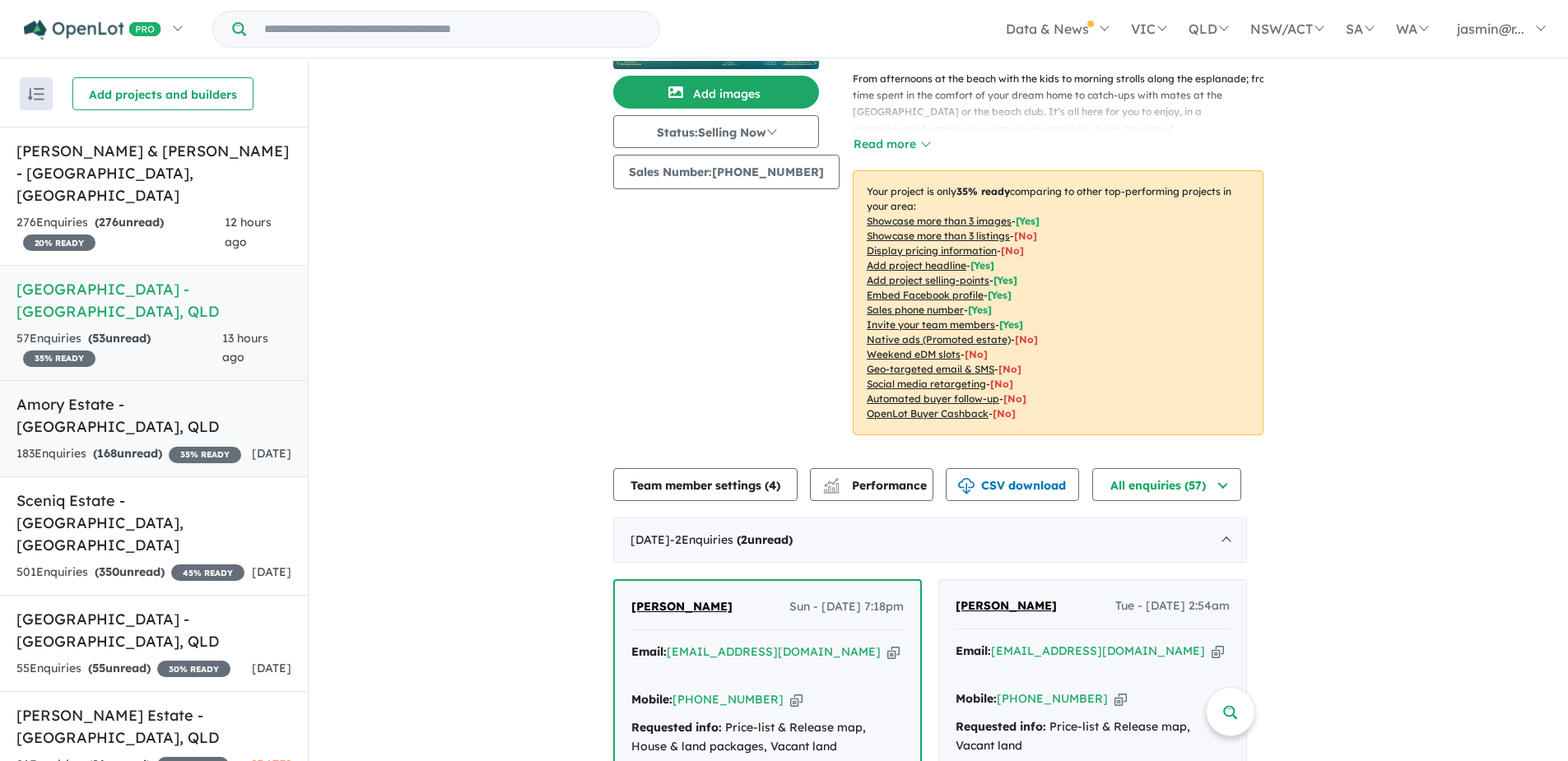
click at [150, 396] on link "Amory Estate - Ripley , QLD 183 Enquir ies ( 168 unread) 35 % READY 1 day ago" at bounding box center [154, 428] width 308 height 97
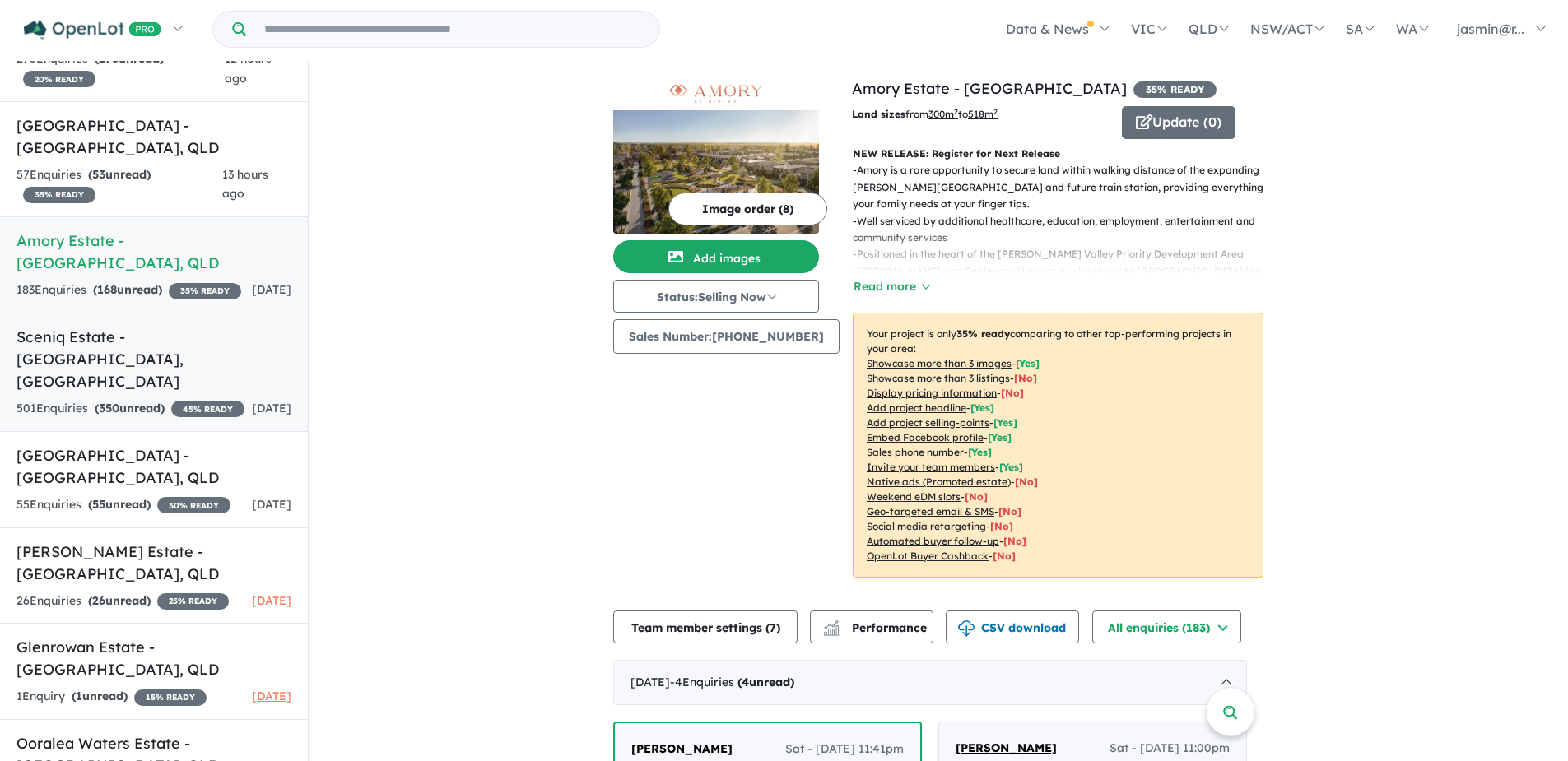
scroll to position [164, 0]
click at [164, 398] on div "501 Enquir ies ( 350 unread) 45 % READY" at bounding box center [131, 408] width 228 height 20
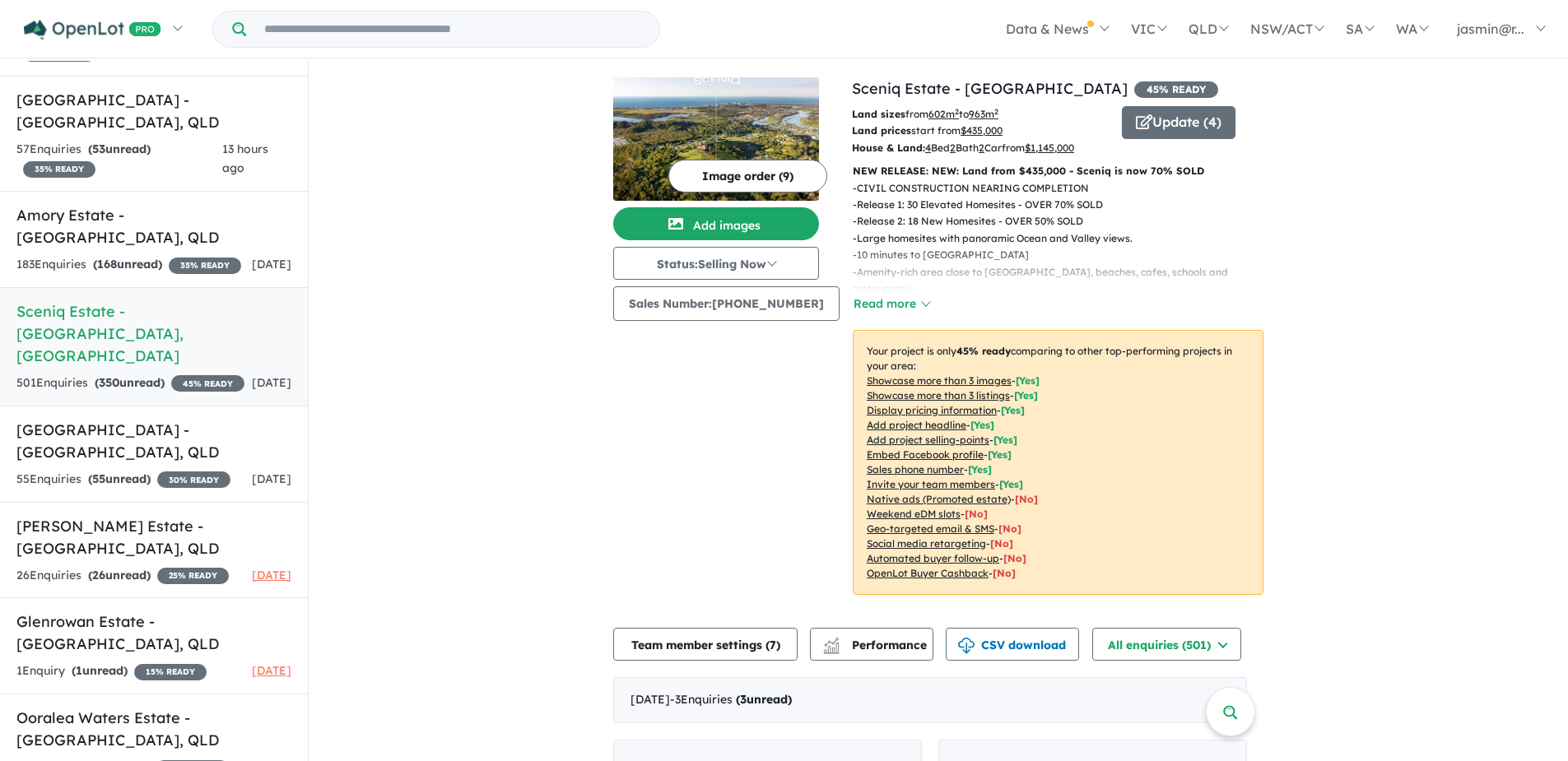
scroll to position [204, 0]
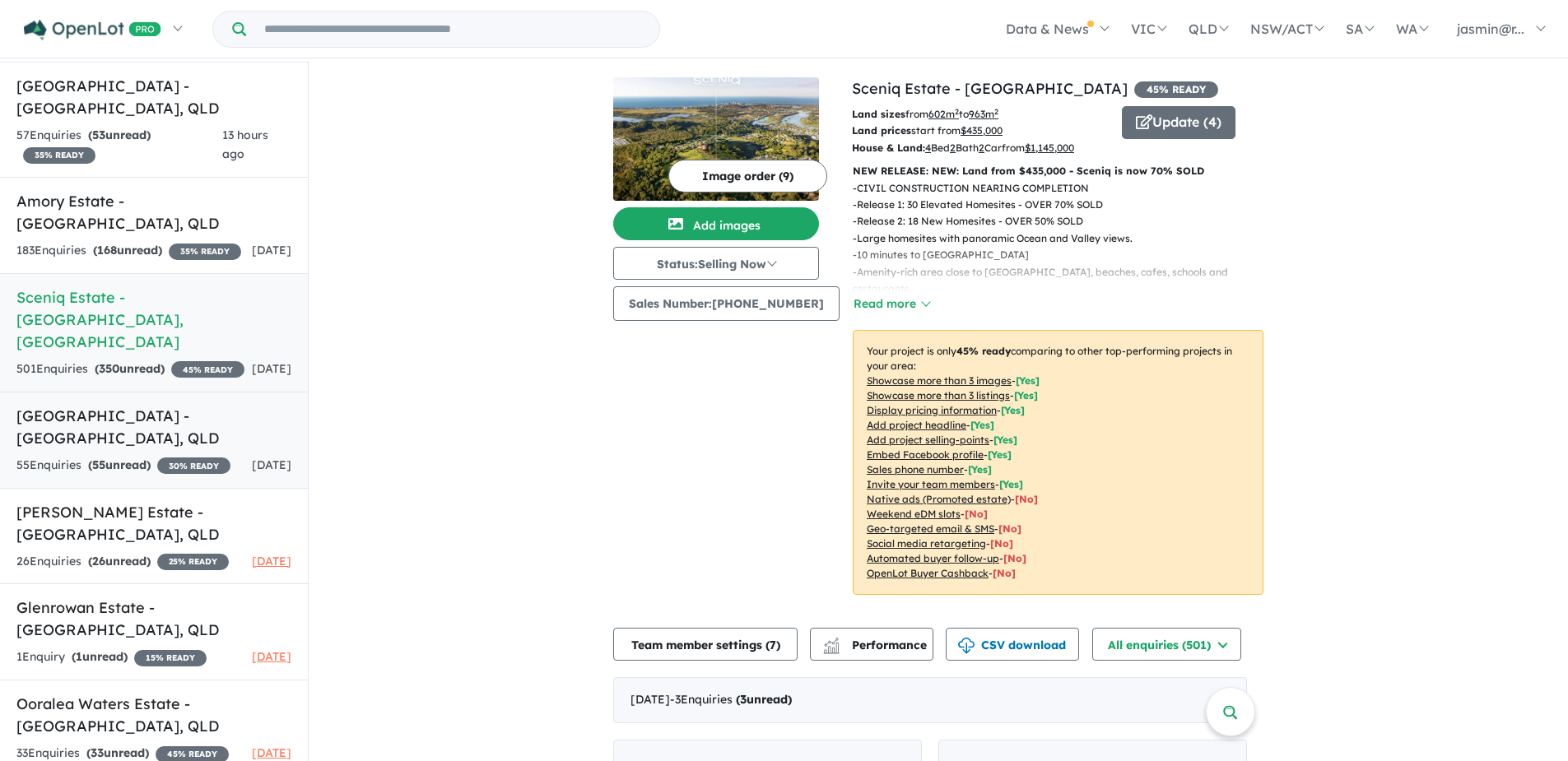
click at [174, 413] on h5 "Pandanus Springs Estate - Caboolture , QLD" at bounding box center [154, 427] width 275 height 44
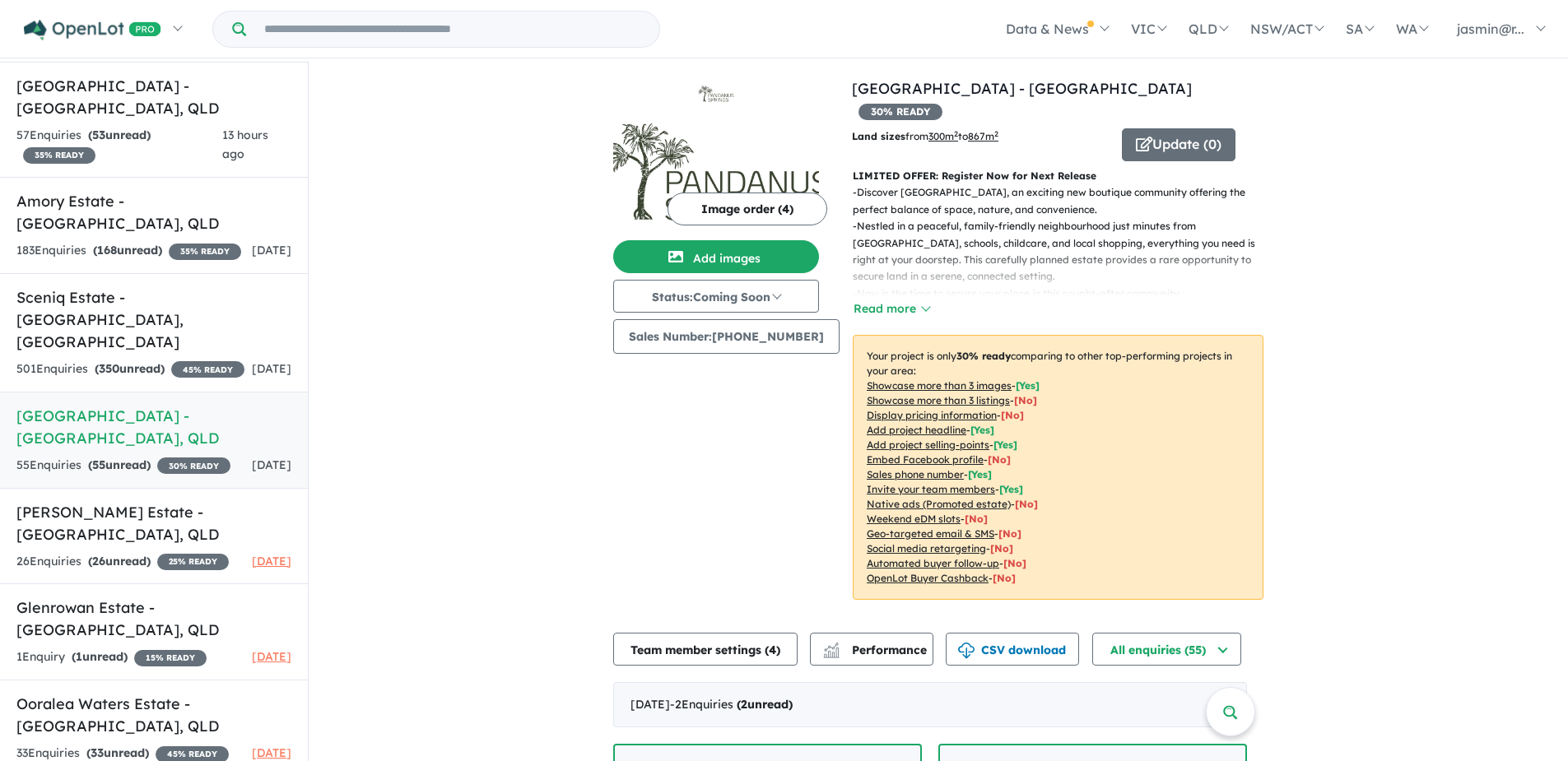
scroll to position [3, 0]
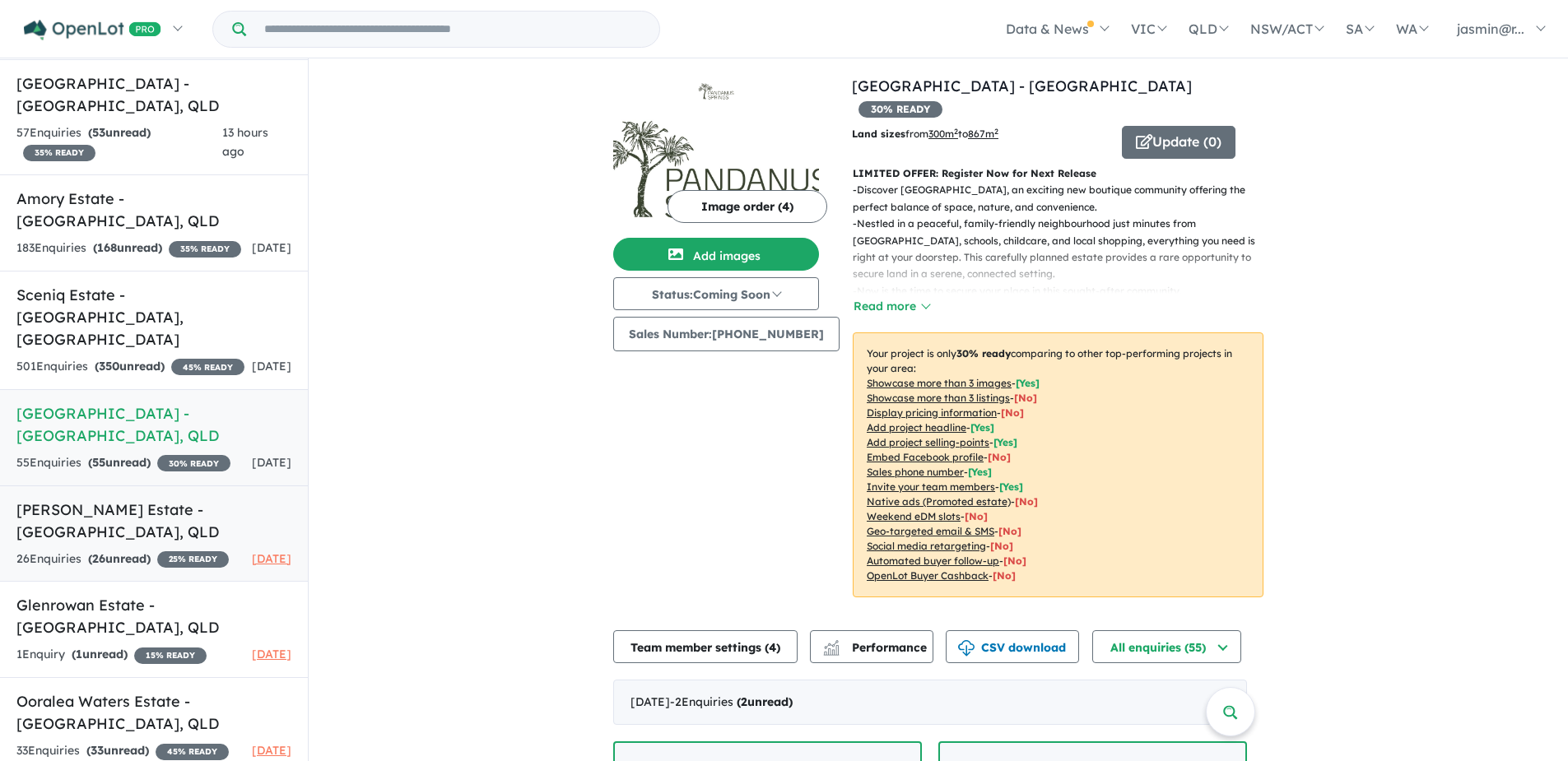
click at [153, 514] on link "Westbrook Estate - Lilywood , QLD 26 Enquir ies ( 26 unread) 25 % READY 8 days …" at bounding box center [154, 533] width 308 height 97
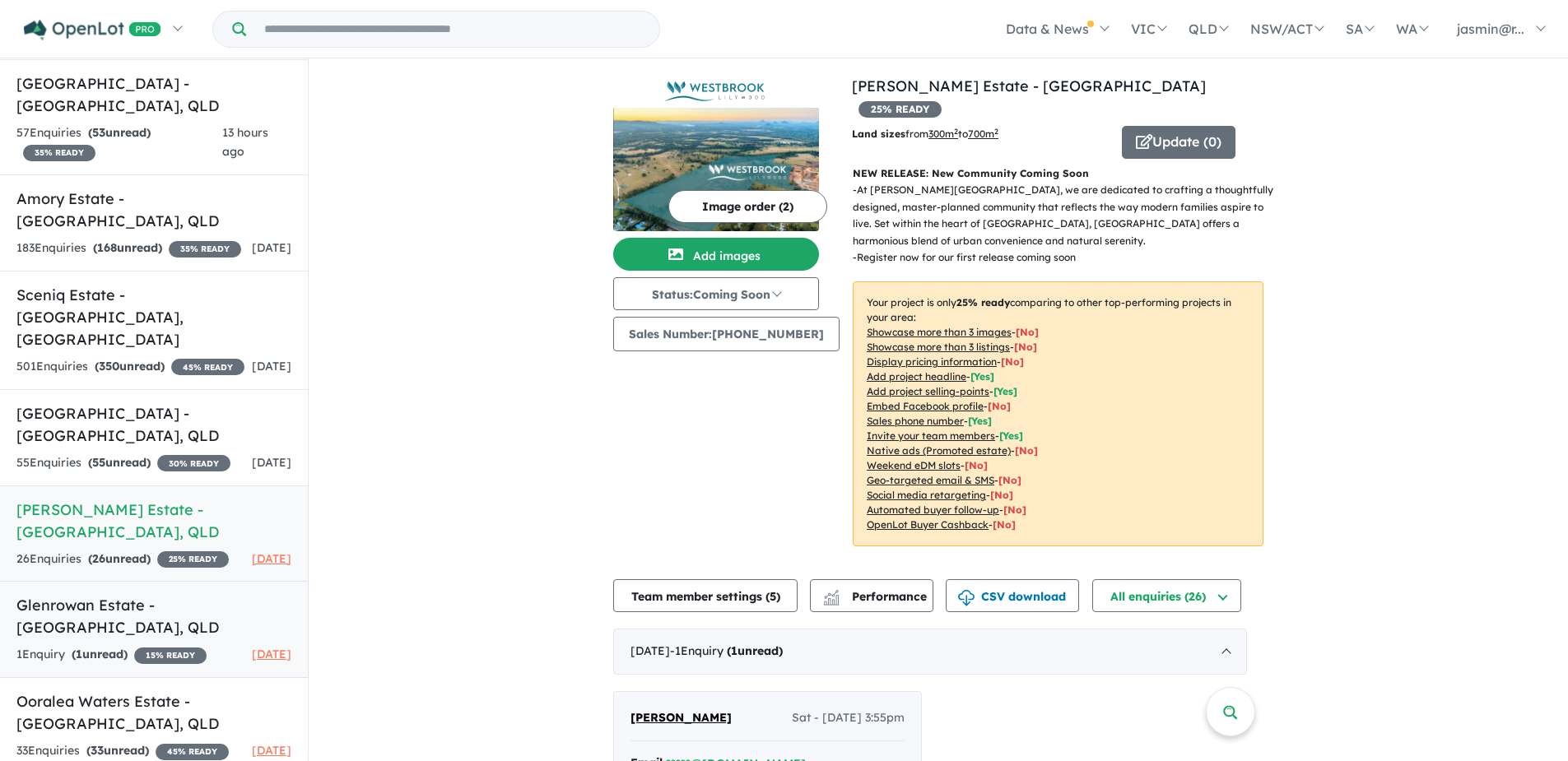
click at [103, 602] on h5 "Glenrowan Estate - Walkerston , QLD" at bounding box center [154, 616] width 275 height 44
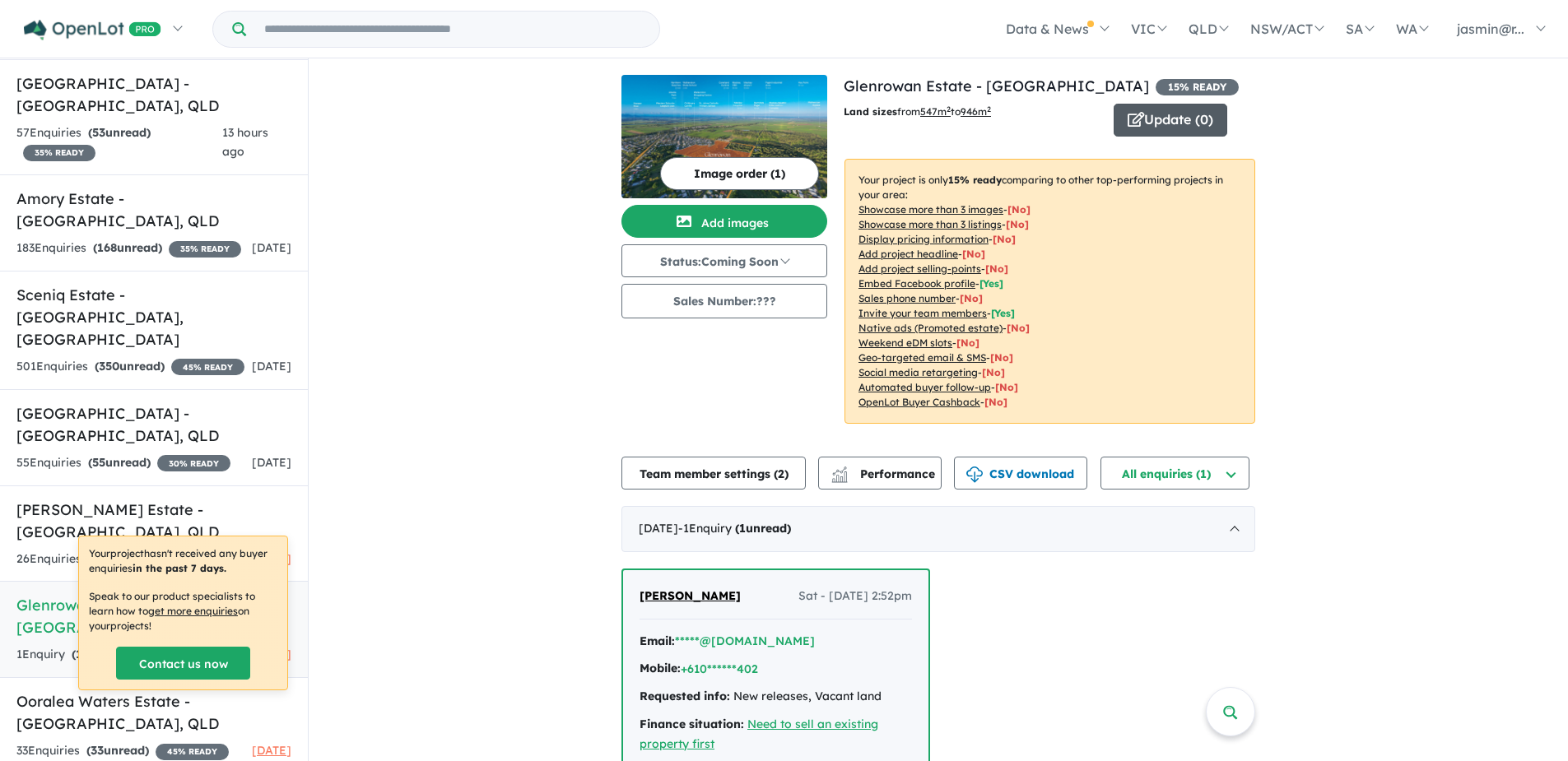
click at [1150, 128] on button "Update ( 0 )" at bounding box center [1170, 120] width 114 height 33
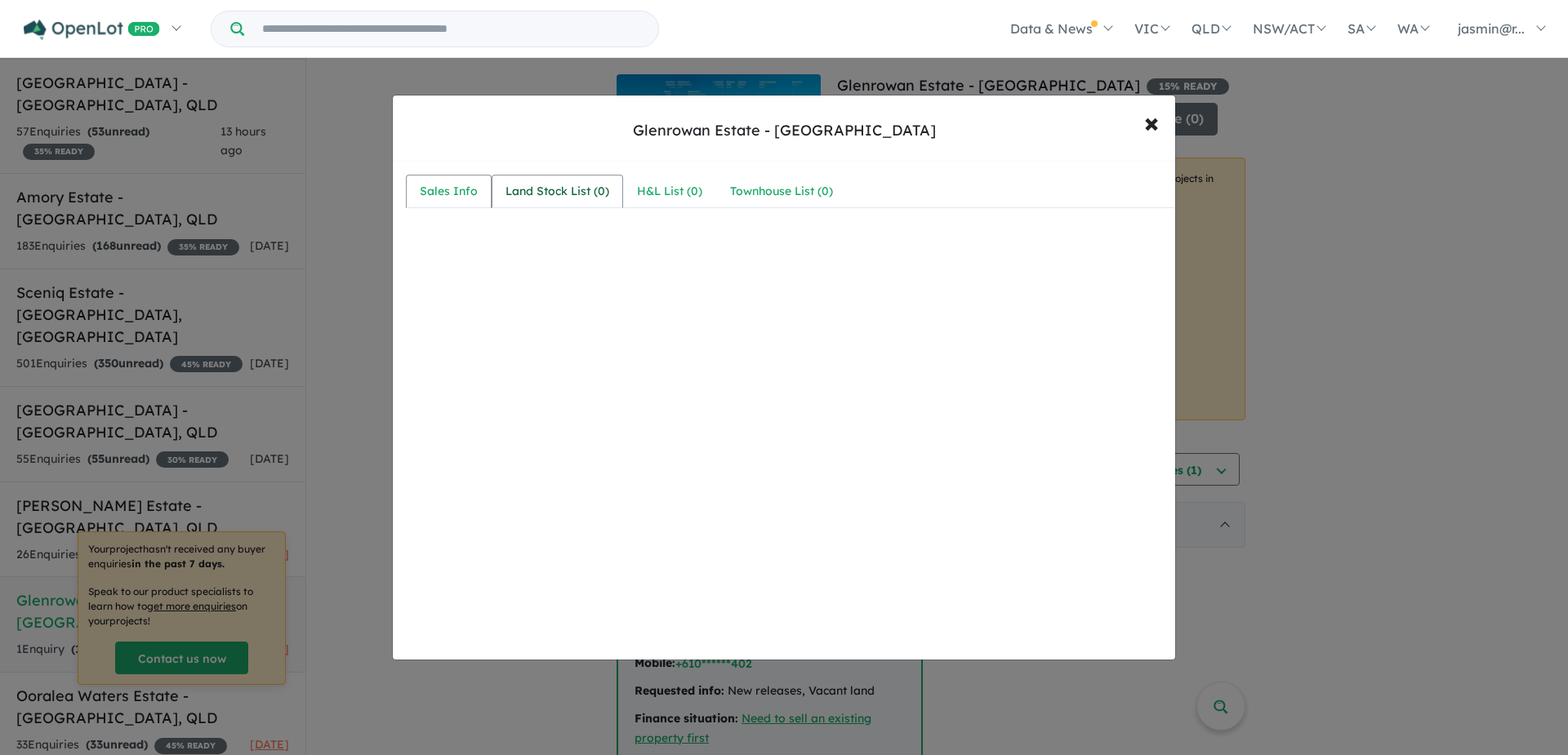
drag, startPoint x: 460, startPoint y: 190, endPoint x: 495, endPoint y: 189, distance: 35.0
click at [461, 189] on div "Sales Info" at bounding box center [449, 191] width 58 height 19
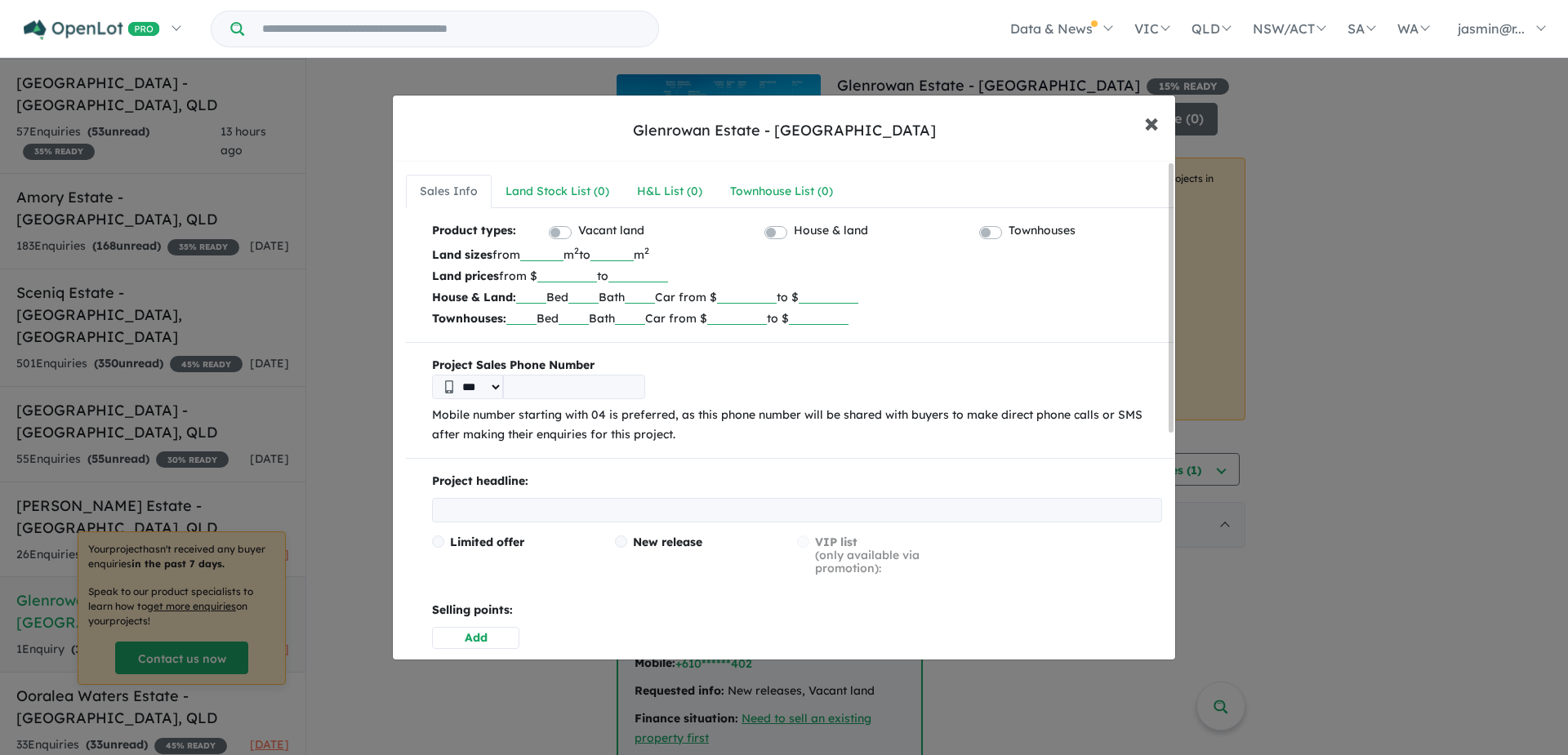
click at [1160, 121] on button "× Close" at bounding box center [1152, 123] width 48 height 44
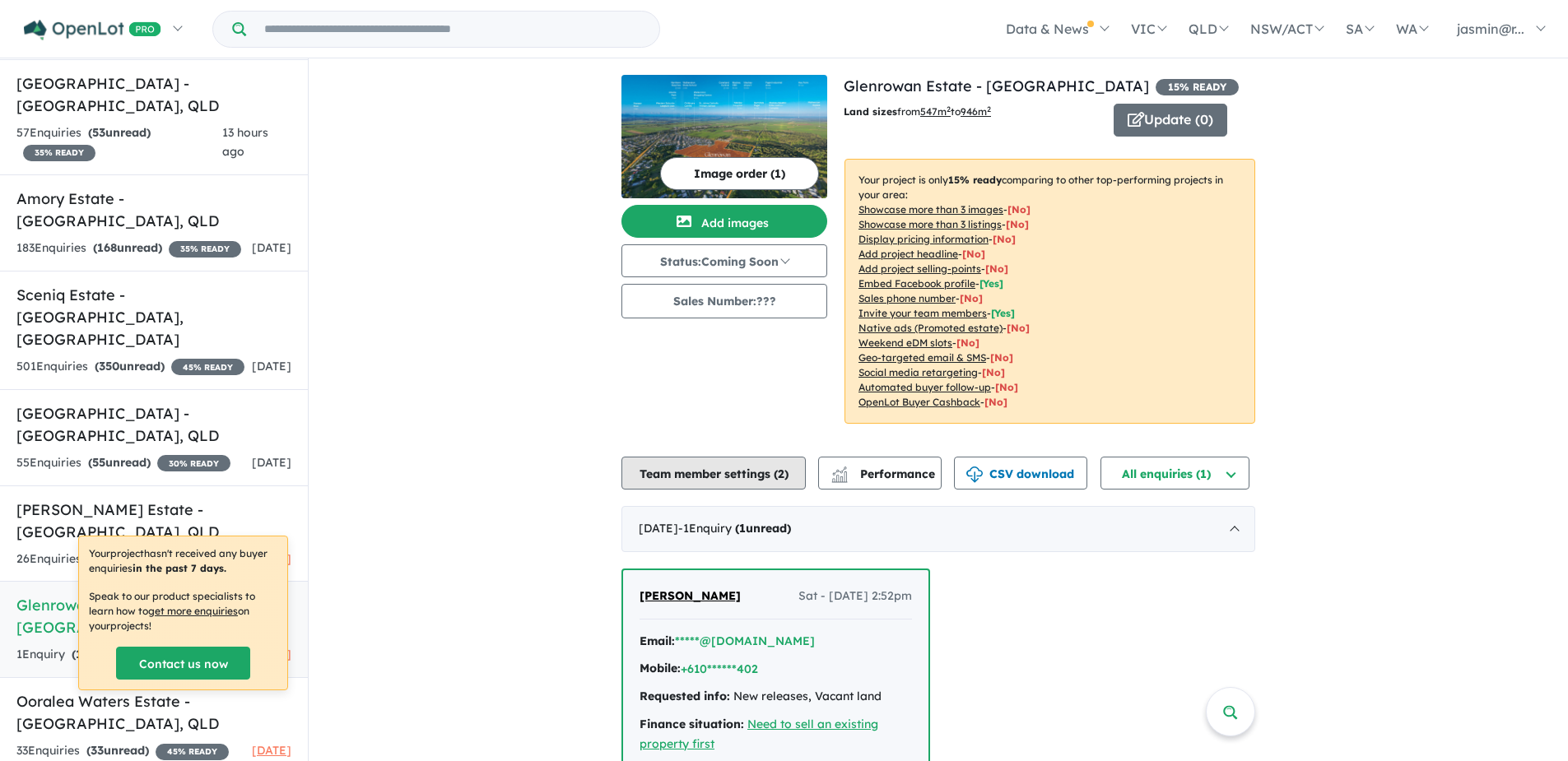
click at [689, 469] on button "Team member settings ( 2 )" at bounding box center [713, 473] width 184 height 33
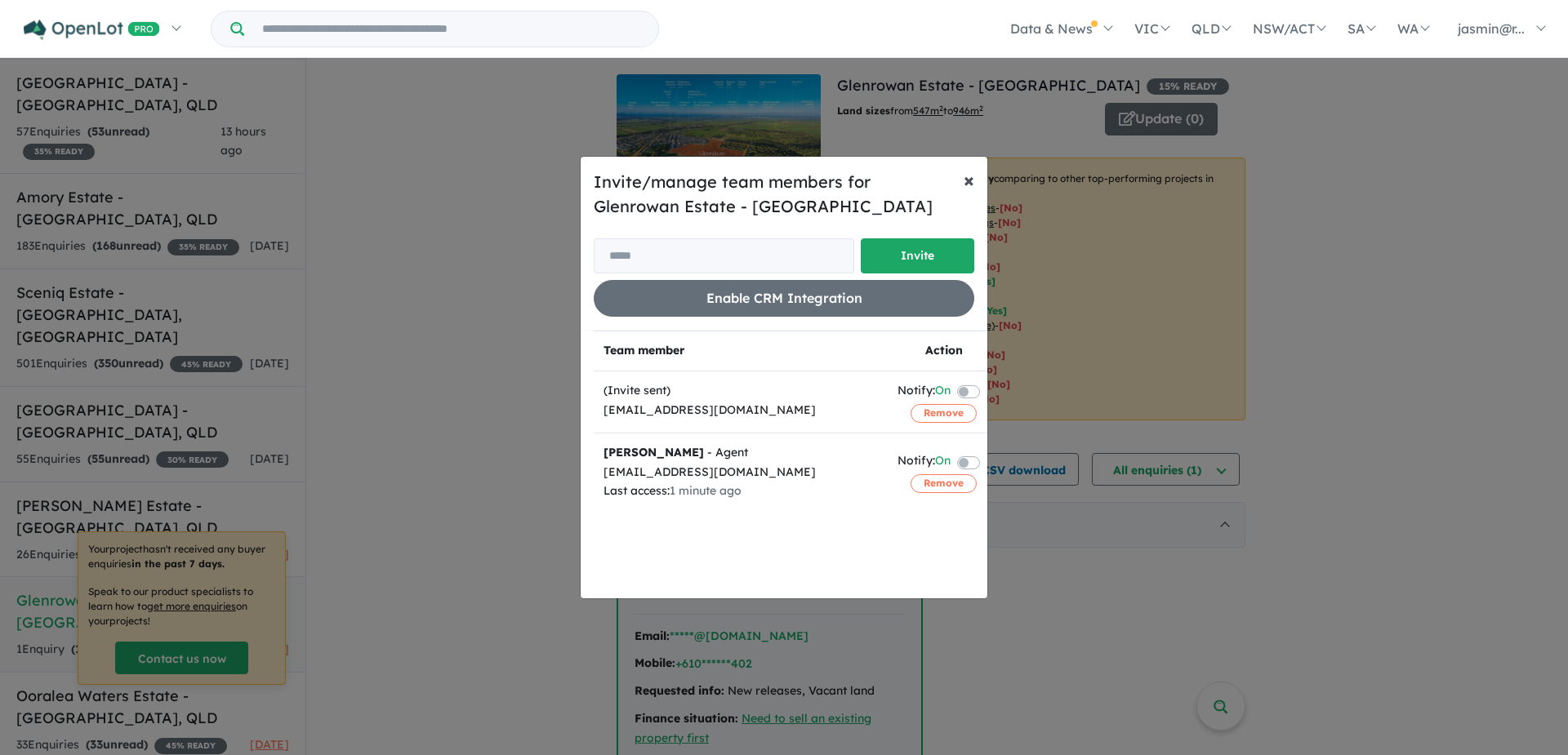
click at [967, 184] on span "×" at bounding box center [969, 180] width 11 height 25
